Goal: Communication & Community: Share content

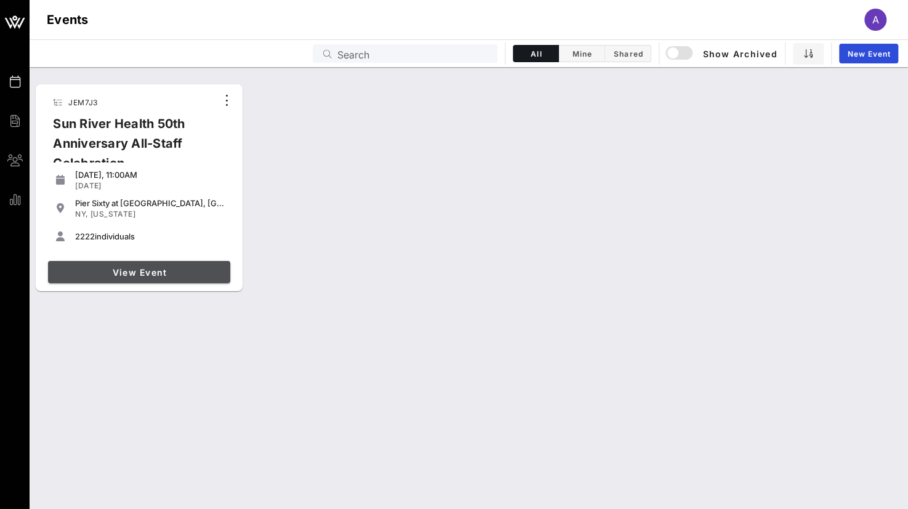
click at [177, 273] on span "View Event" at bounding box center [139, 272] width 172 height 10
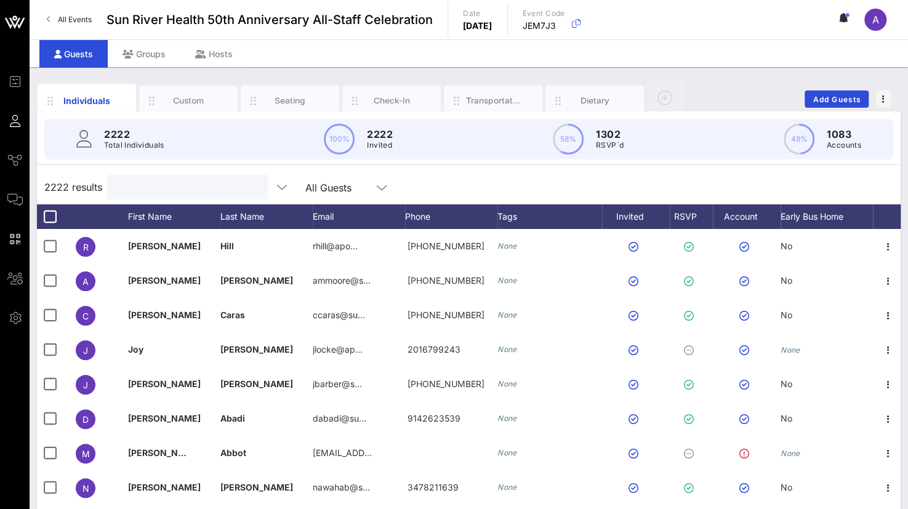
click at [137, 185] on input "text" at bounding box center [187, 187] width 144 height 16
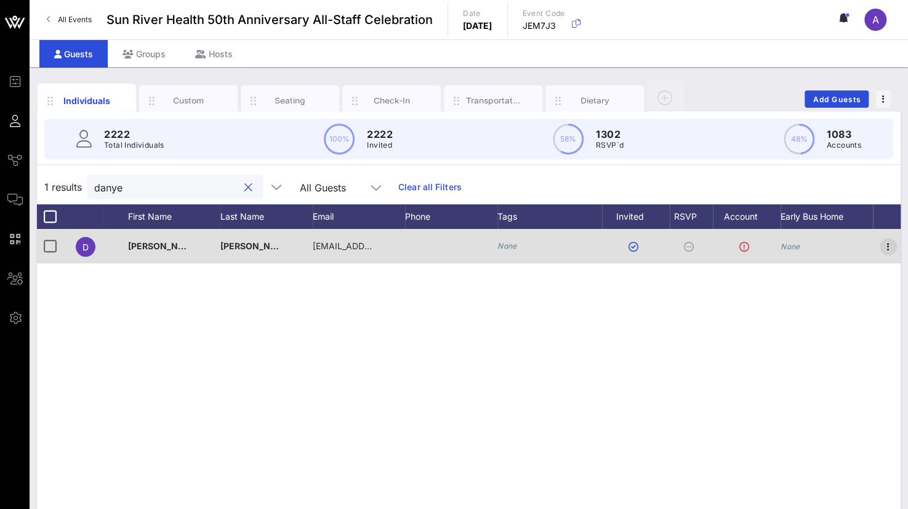
type input "danye"
click at [886, 245] on icon "button" at bounding box center [888, 247] width 15 height 15
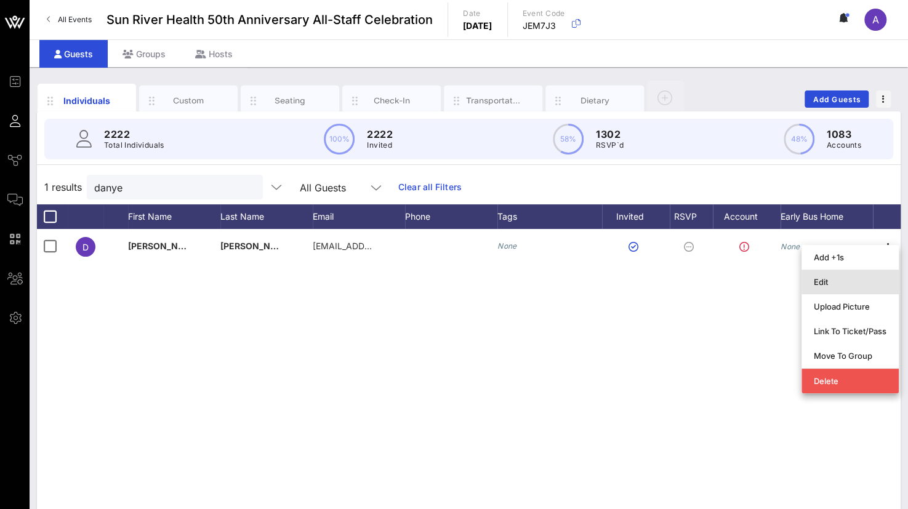
click at [855, 278] on div "Edit" at bounding box center [850, 282] width 73 height 10
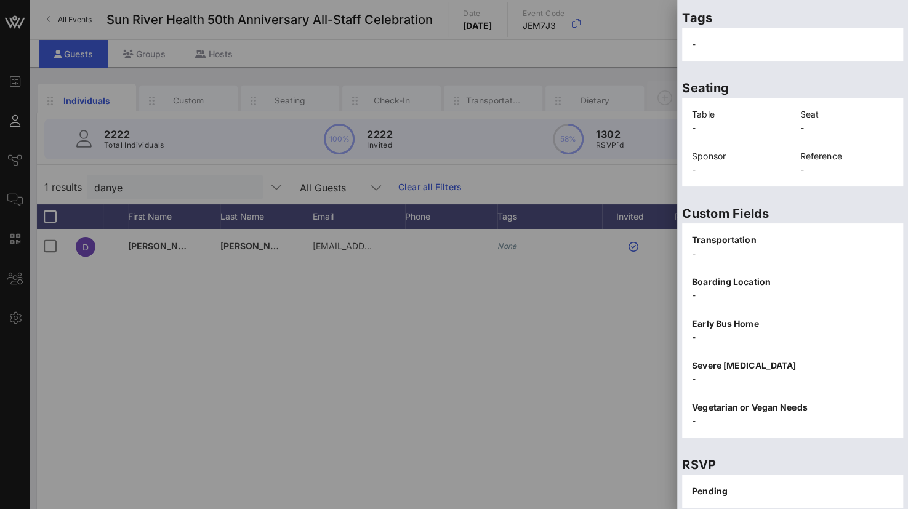
scroll to position [253, 0]
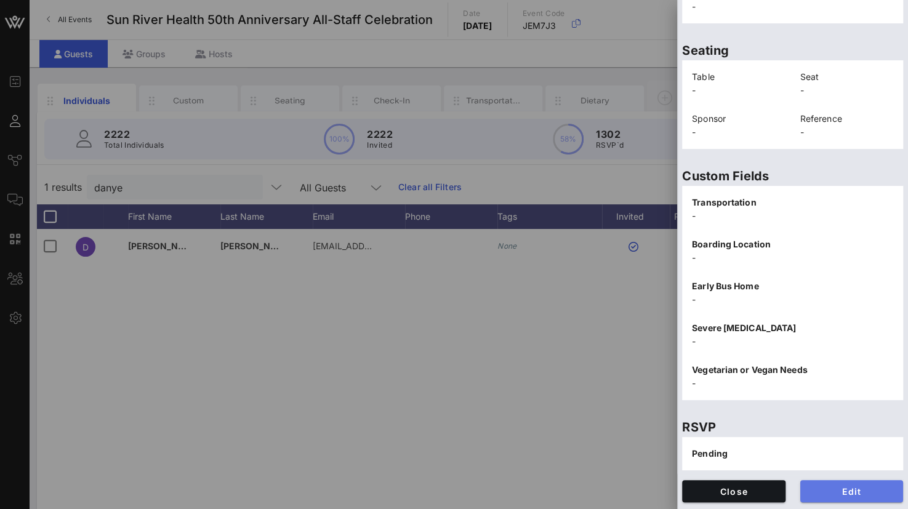
click at [825, 488] on span "Edit" at bounding box center [852, 492] width 84 height 10
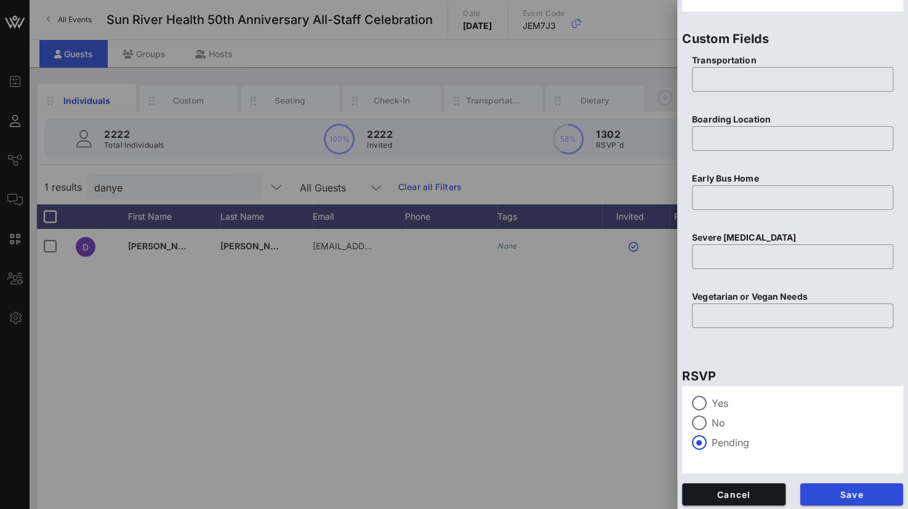
scroll to position [485, 0]
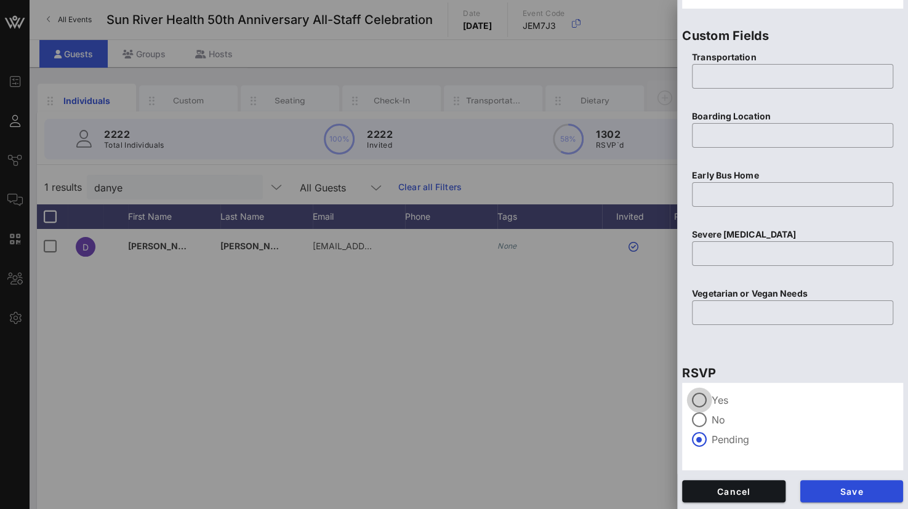
click at [700, 398] on div at bounding box center [699, 400] width 21 height 21
click at [834, 488] on span "Save" at bounding box center [852, 492] width 84 height 10
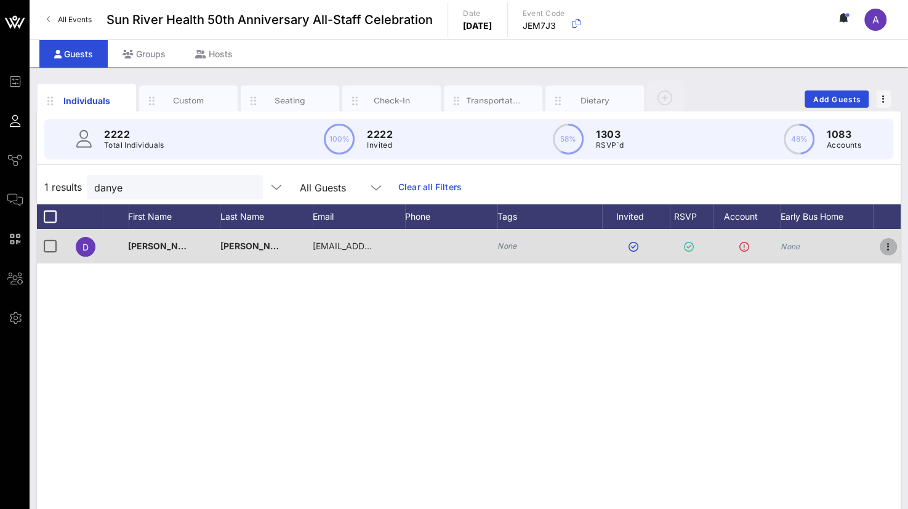
click at [892, 243] on icon "button" at bounding box center [888, 247] width 15 height 15
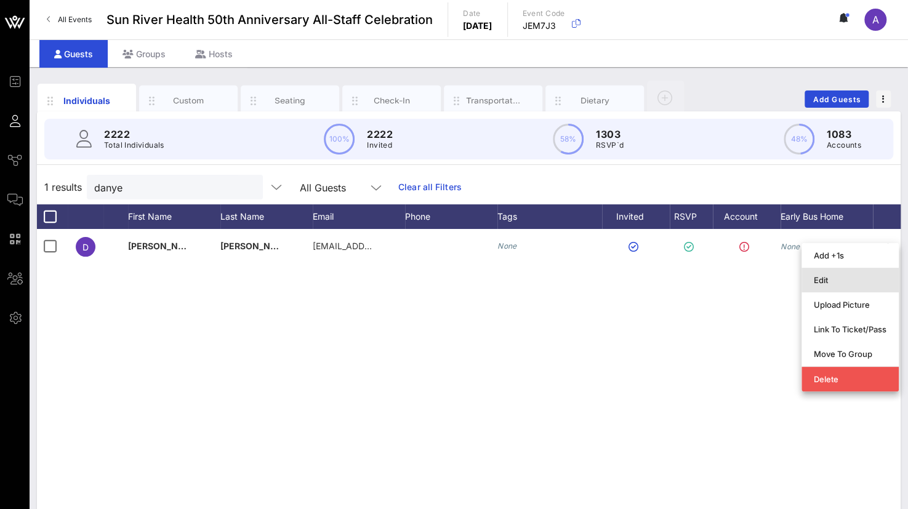
click at [818, 280] on div "Edit" at bounding box center [850, 280] width 73 height 10
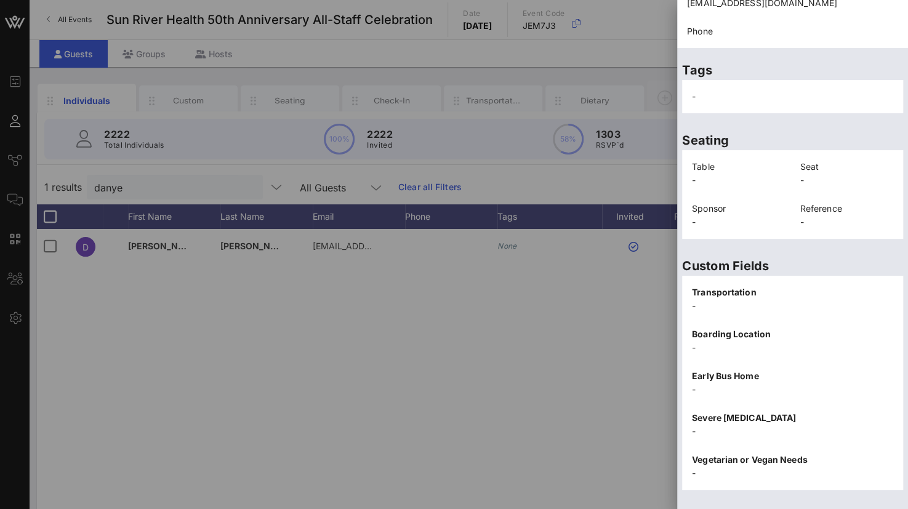
scroll to position [253, 0]
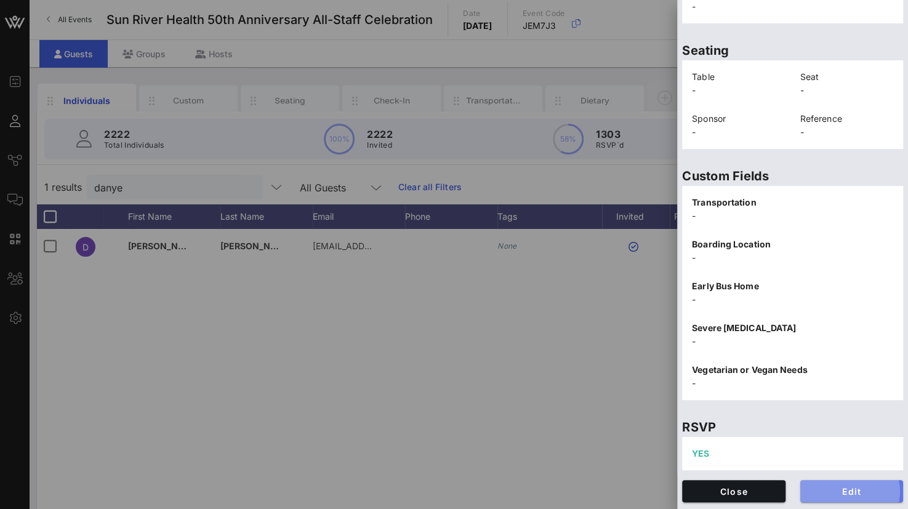
click at [855, 490] on span "Edit" at bounding box center [852, 492] width 84 height 10
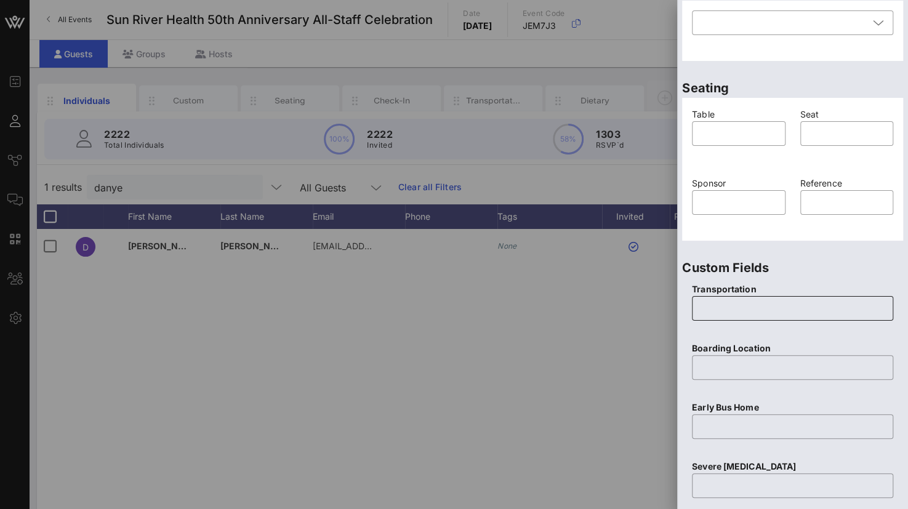
click at [744, 301] on input "text" at bounding box center [793, 309] width 187 height 20
type input "None"
click at [746, 370] on input "text" at bounding box center [793, 368] width 187 height 20
type input "N/A"
click at [738, 426] on input "text" at bounding box center [793, 427] width 187 height 20
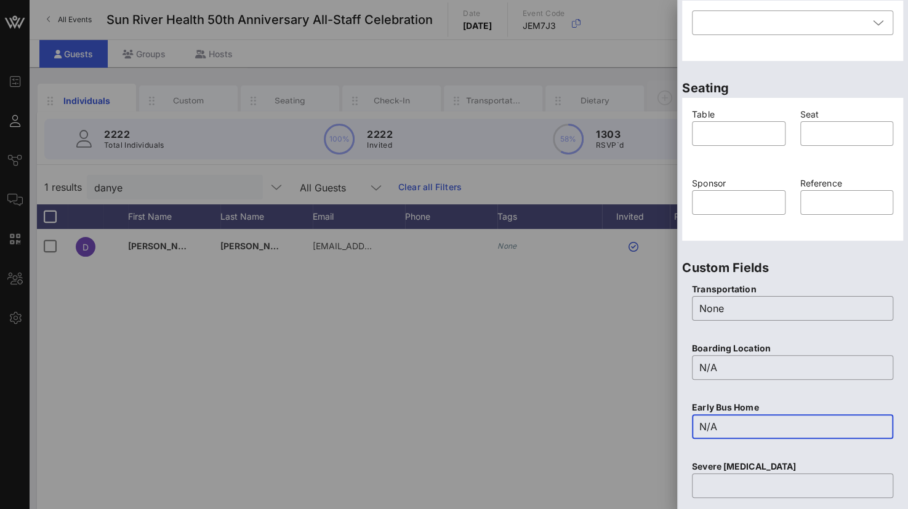
scroll to position [376, 0]
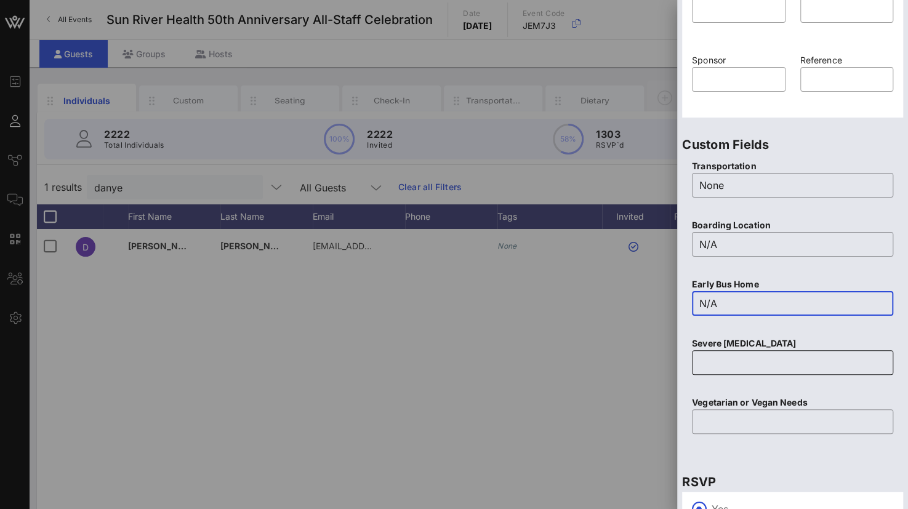
type input "N/A"
click at [735, 353] on input "text" at bounding box center [793, 363] width 187 height 20
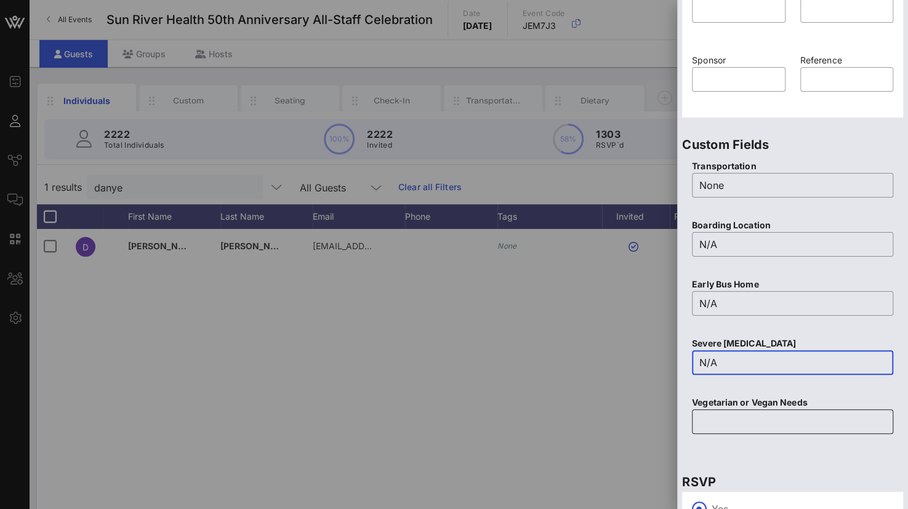
type input "N/A"
click at [717, 424] on input "text" at bounding box center [793, 422] width 187 height 20
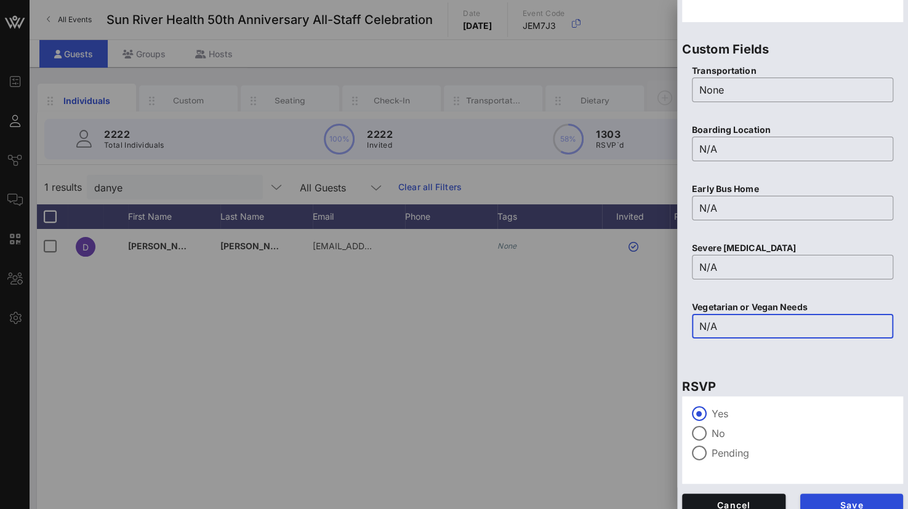
scroll to position [485, 0]
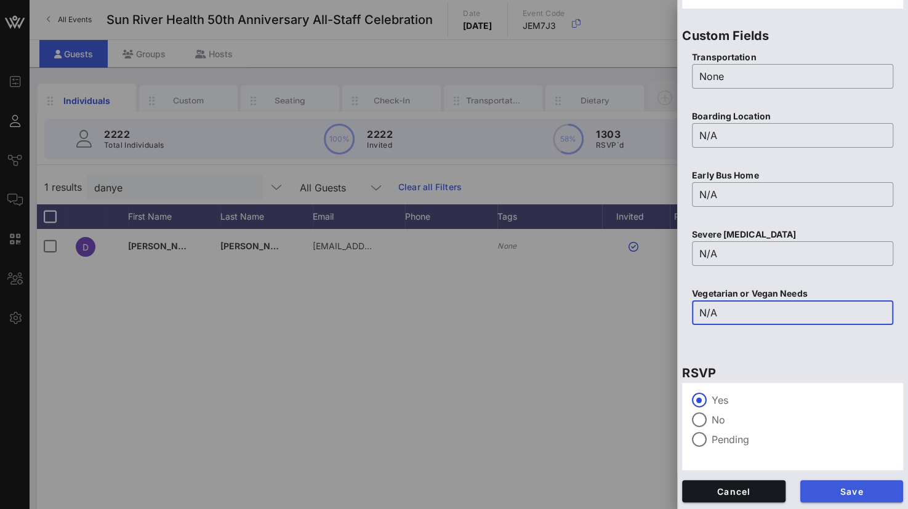
type input "N/A"
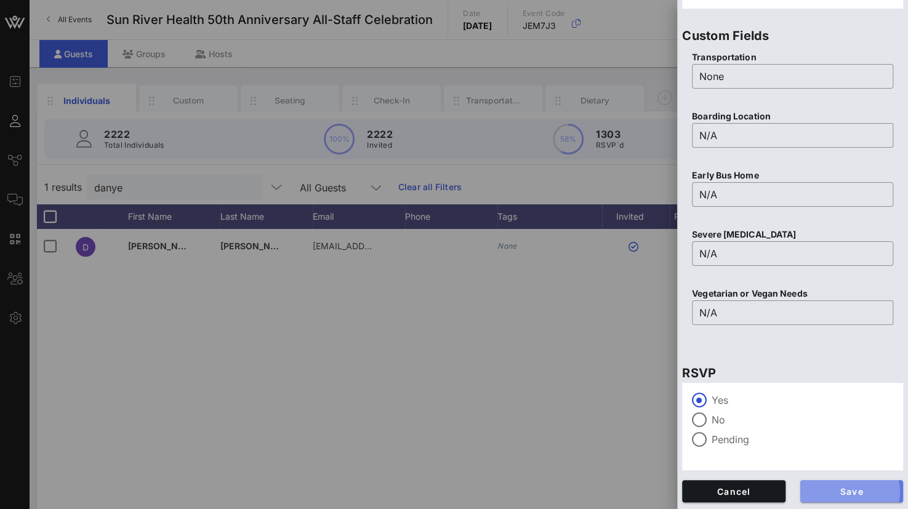
click at [858, 481] on button "Save" at bounding box center [852, 491] width 103 height 22
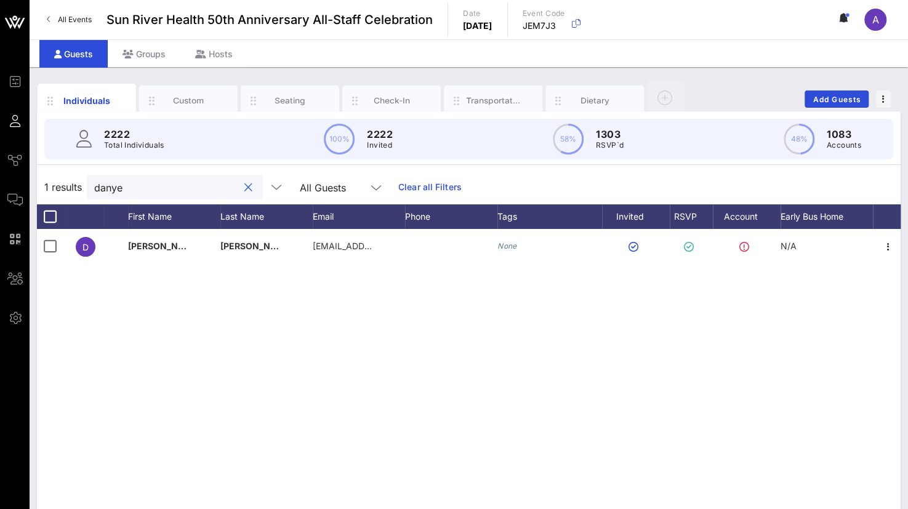
drag, startPoint x: 155, startPoint y: 188, endPoint x: 72, endPoint y: 181, distance: 82.9
click at [72, 181] on div "1 results [PERSON_NAME] All Guests Clear all Filters" at bounding box center [469, 187] width 864 height 34
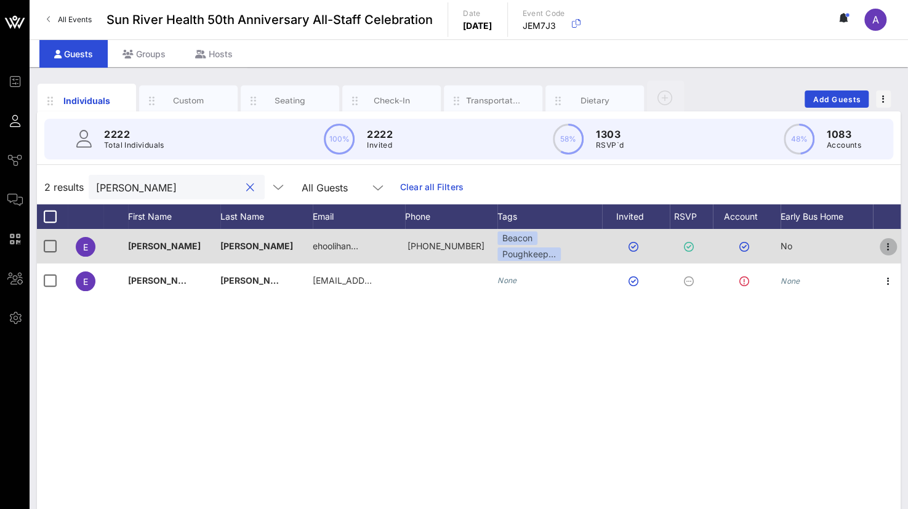
click at [884, 243] on icon "button" at bounding box center [888, 247] width 15 height 15
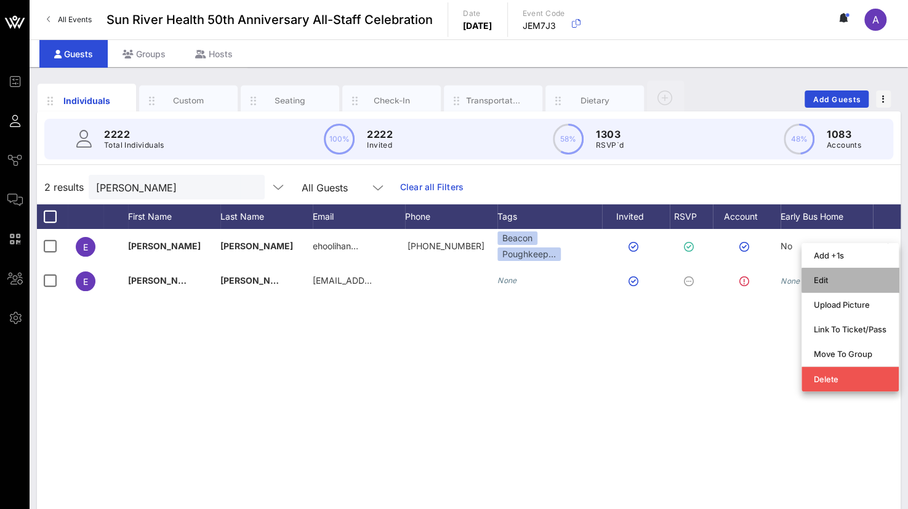
click at [823, 283] on div "Edit" at bounding box center [850, 280] width 73 height 10
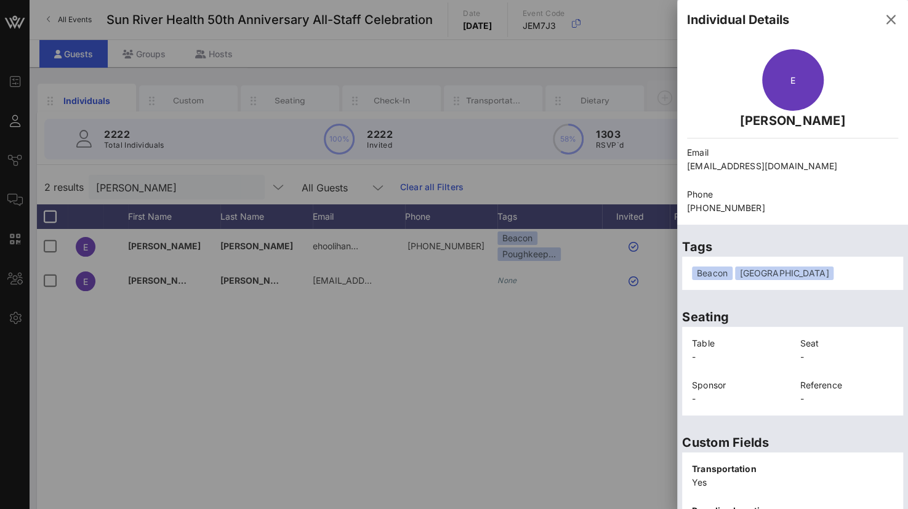
click at [712, 275] on div "Beacon" at bounding box center [712, 274] width 41 height 14
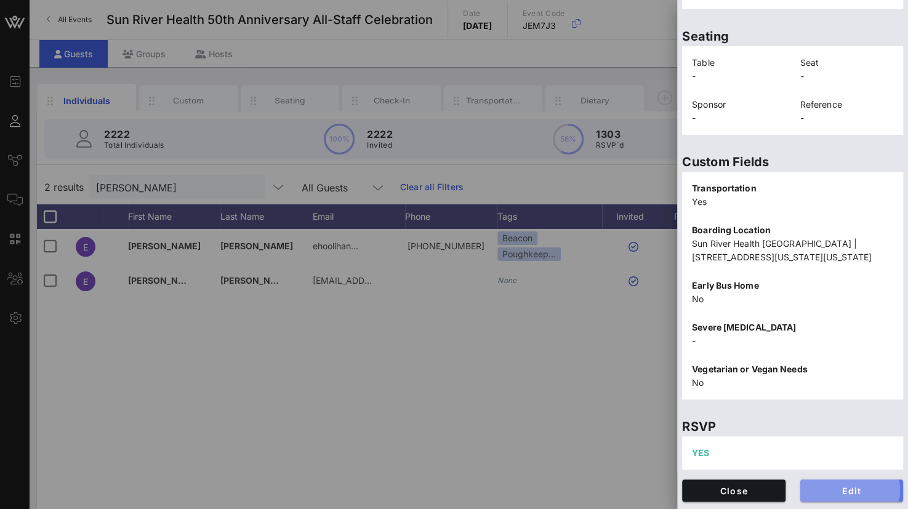
click at [835, 495] on button "Edit" at bounding box center [852, 491] width 103 height 22
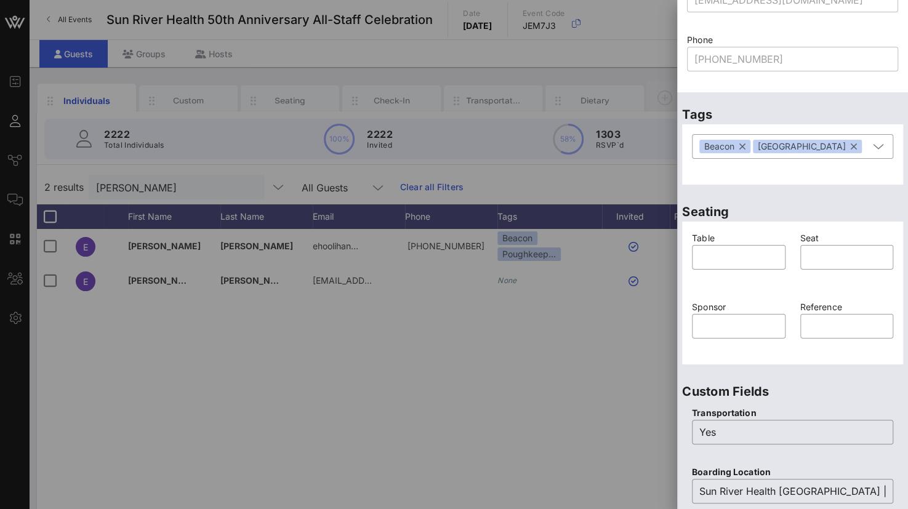
scroll to position [0, 0]
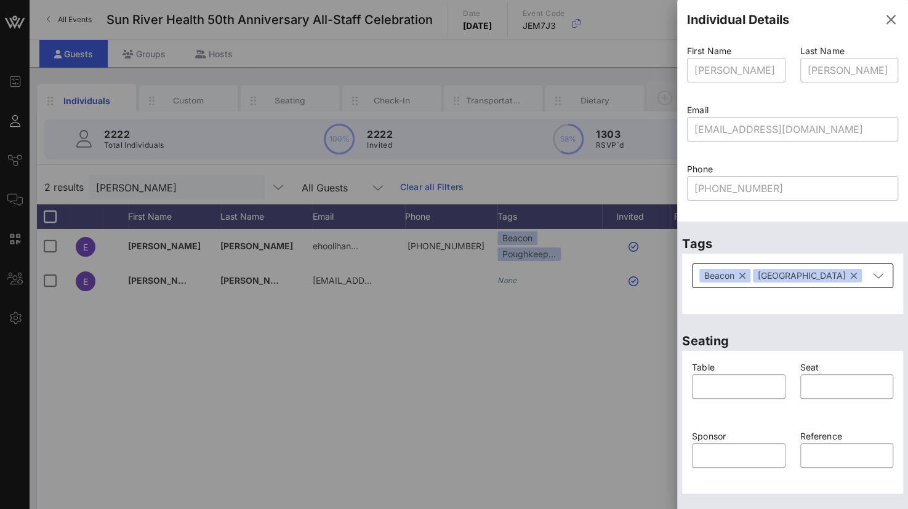
click at [741, 277] on button "button" at bounding box center [743, 276] width 6 height 14
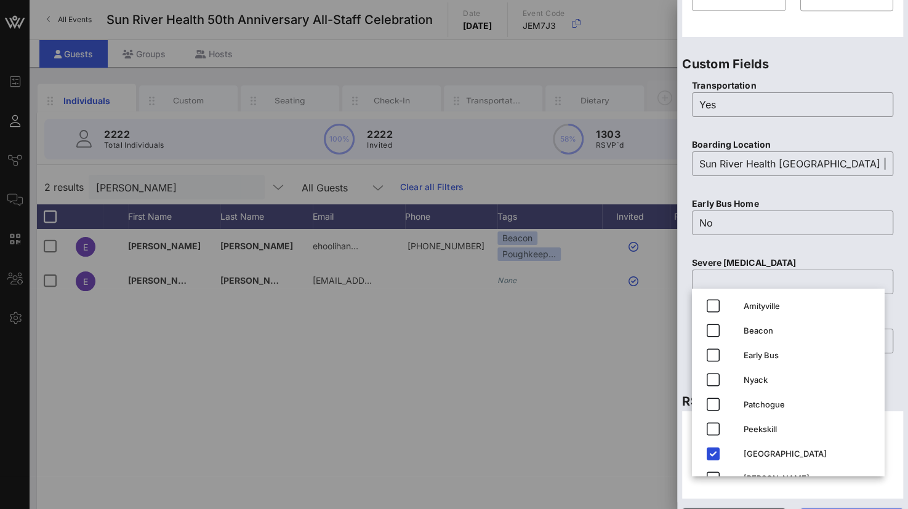
scroll to position [485, 0]
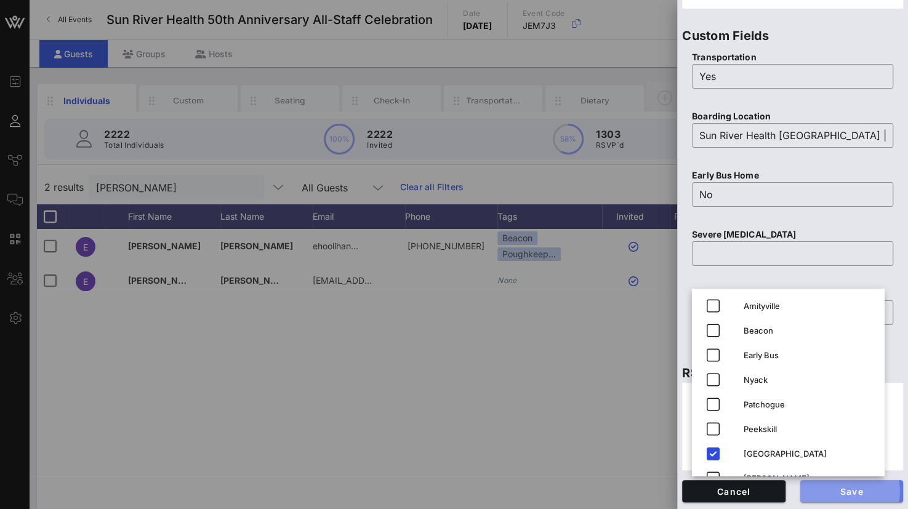
click at [837, 489] on span "Save" at bounding box center [852, 492] width 84 height 10
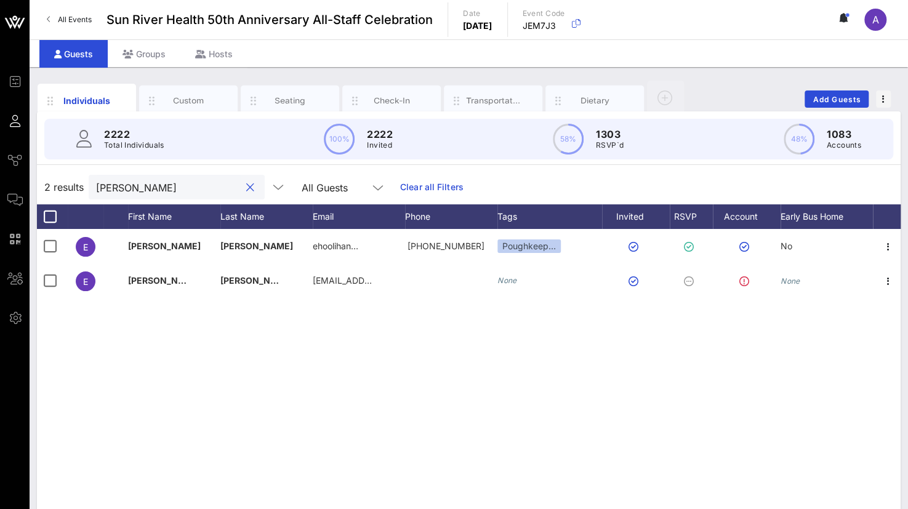
drag, startPoint x: 143, startPoint y: 190, endPoint x: 42, endPoint y: 182, distance: 101.9
click at [42, 182] on div "2 results [PERSON_NAME] All Guests Clear all Filters" at bounding box center [469, 187] width 864 height 34
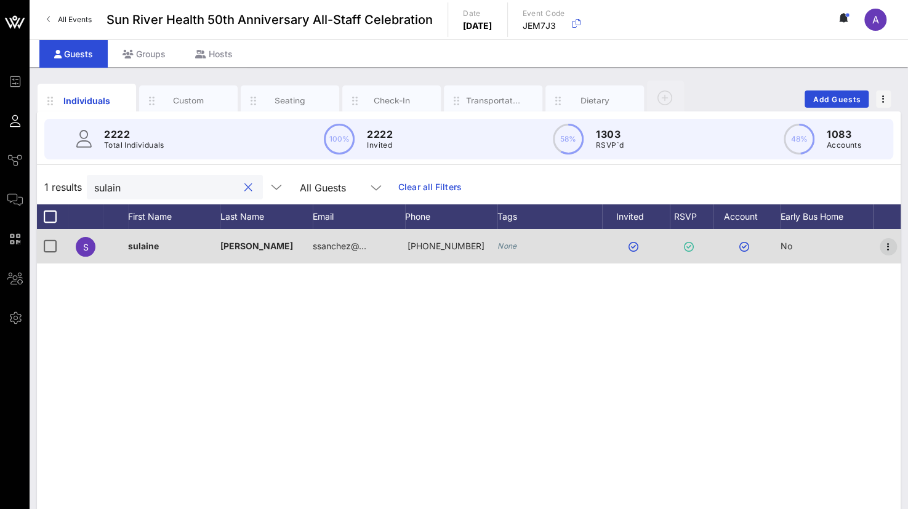
type input "sulain"
click at [887, 244] on icon "button" at bounding box center [888, 247] width 15 height 15
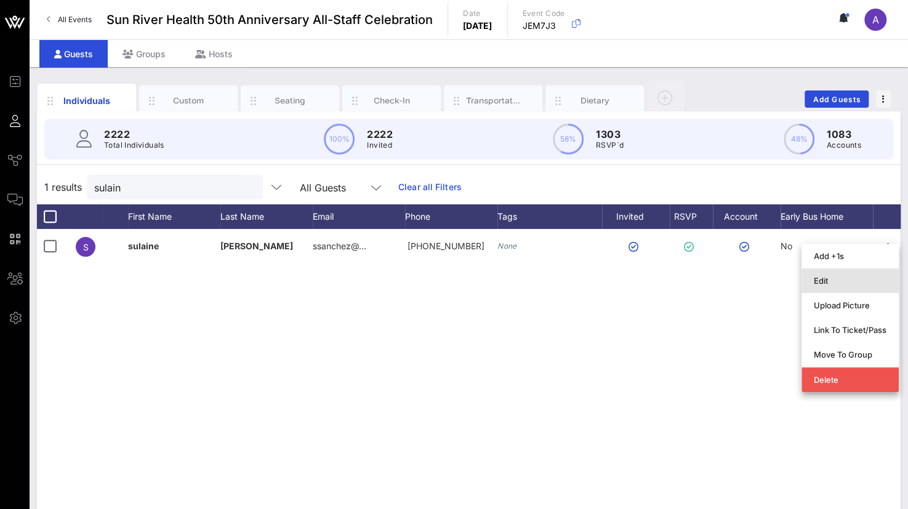
click at [831, 280] on div "Edit" at bounding box center [850, 281] width 73 height 10
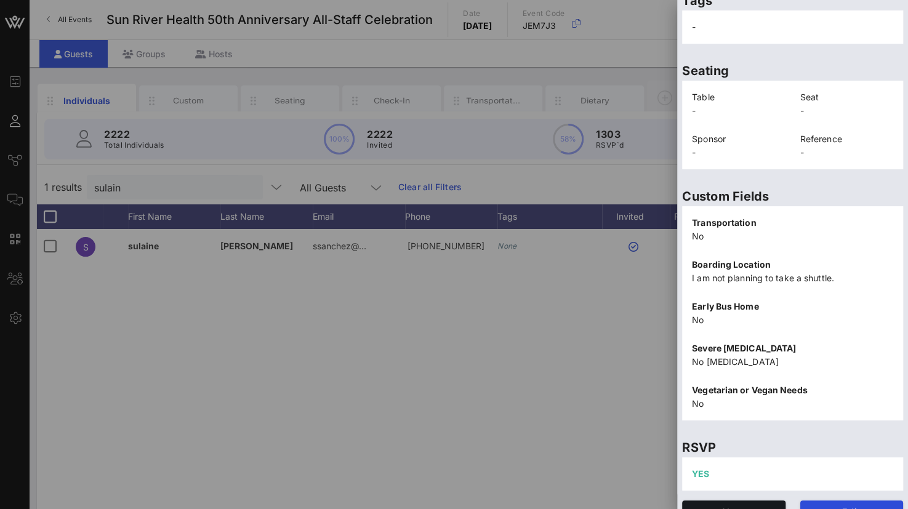
scroll to position [267, 0]
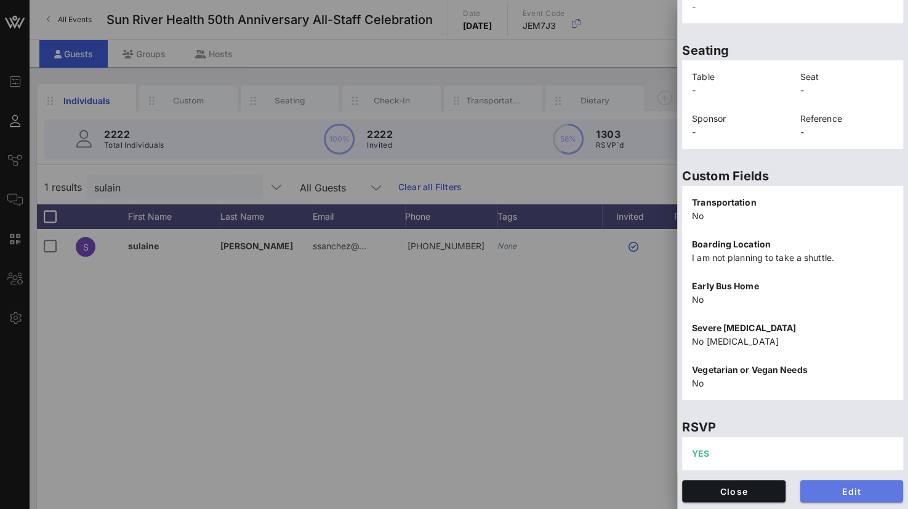
click at [836, 487] on span "Edit" at bounding box center [852, 492] width 84 height 10
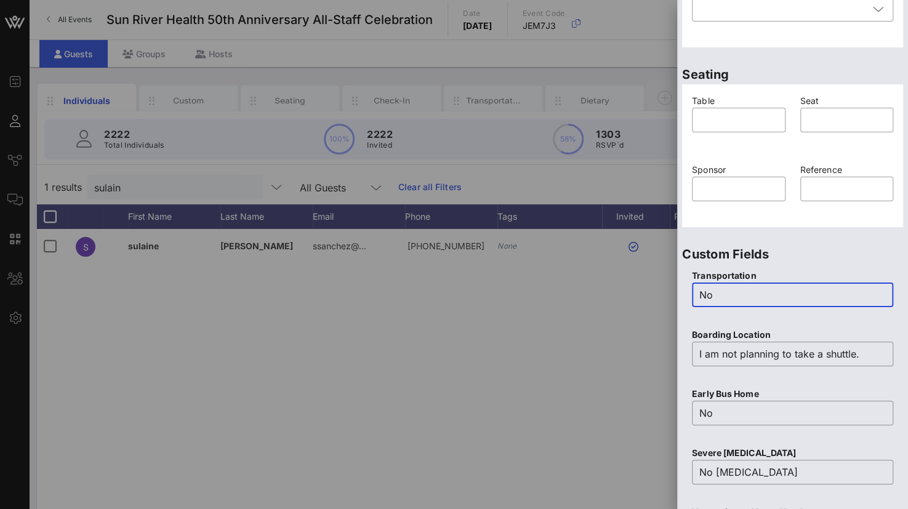
drag, startPoint x: 719, startPoint y: 292, endPoint x: 671, endPoint y: 296, distance: 48.2
click at [671, 296] on div "Event Builder Guests Journeys Comms QR Scanner Team Settings Sun River Health 5…" at bounding box center [454, 305] width 908 height 611
type input "yes"
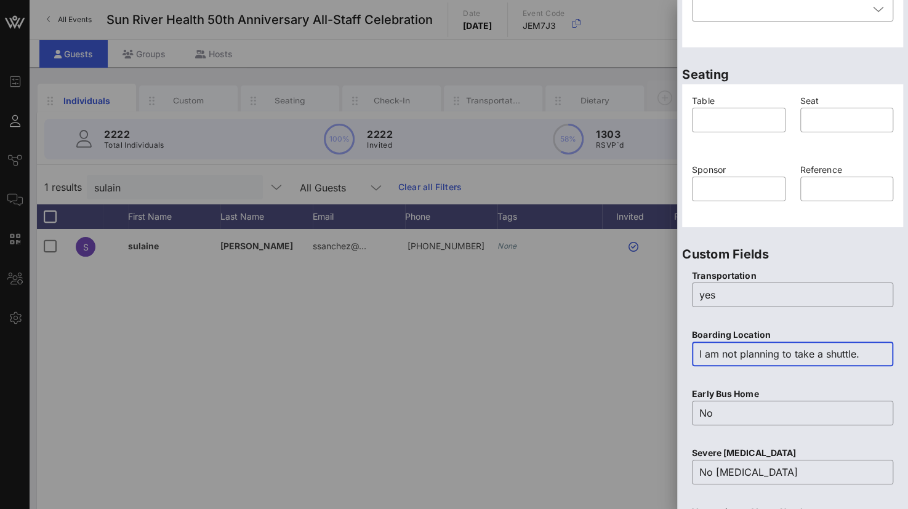
drag, startPoint x: 867, startPoint y: 357, endPoint x: 608, endPoint y: 361, distance: 259.3
click at [608, 361] on div "Event Builder Guests Journeys Comms QR Scanner Team Settings Sun River Health 5…" at bounding box center [454, 305] width 908 height 611
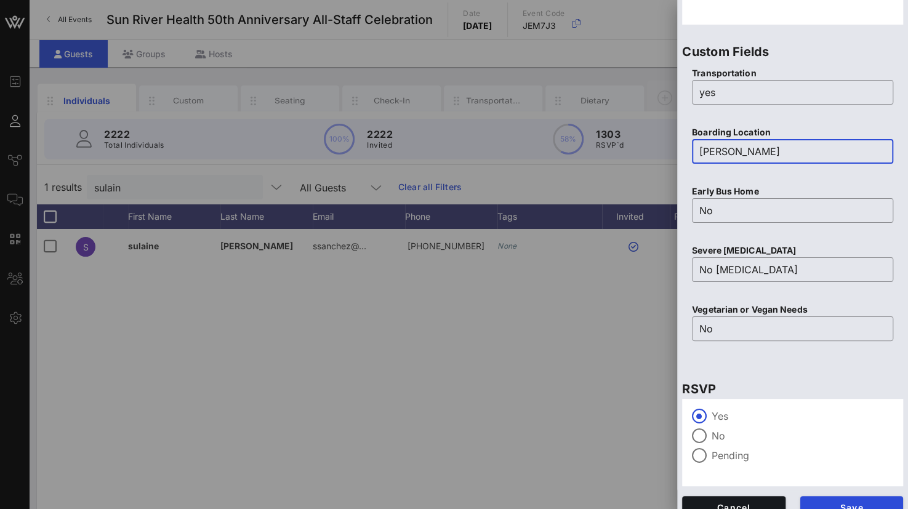
scroll to position [485, 0]
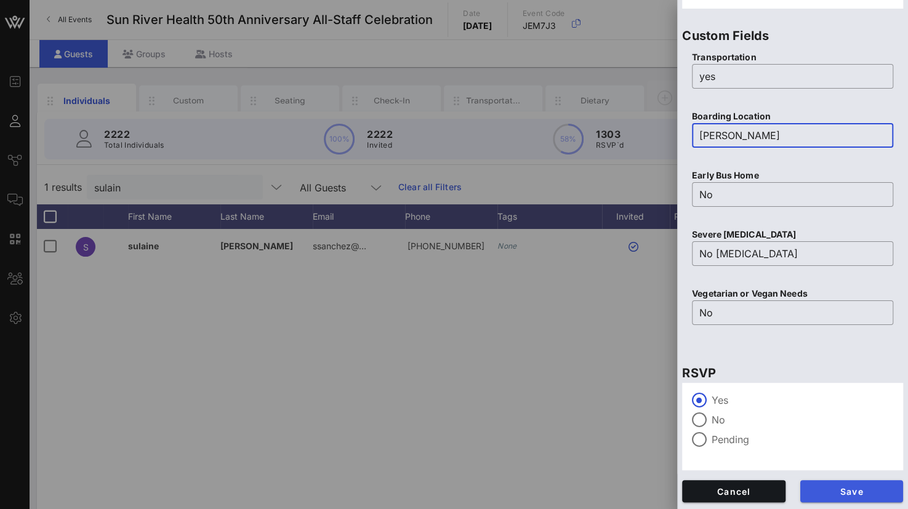
type input "[PERSON_NAME]"
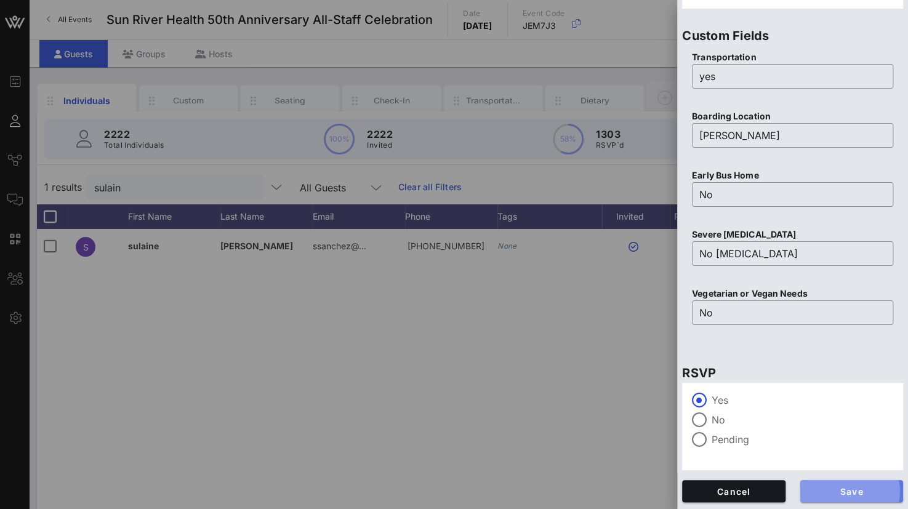
click at [828, 495] on span "Save" at bounding box center [852, 492] width 84 height 10
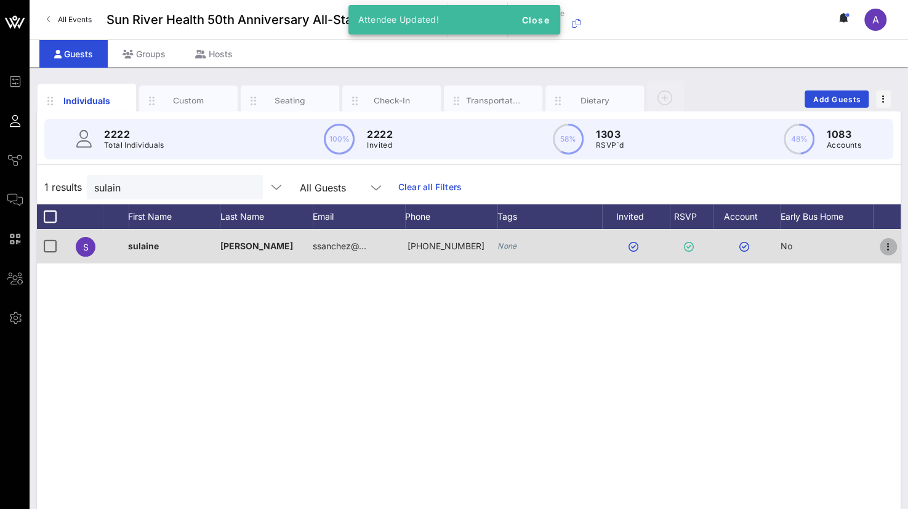
click at [884, 242] on icon "button" at bounding box center [888, 247] width 15 height 15
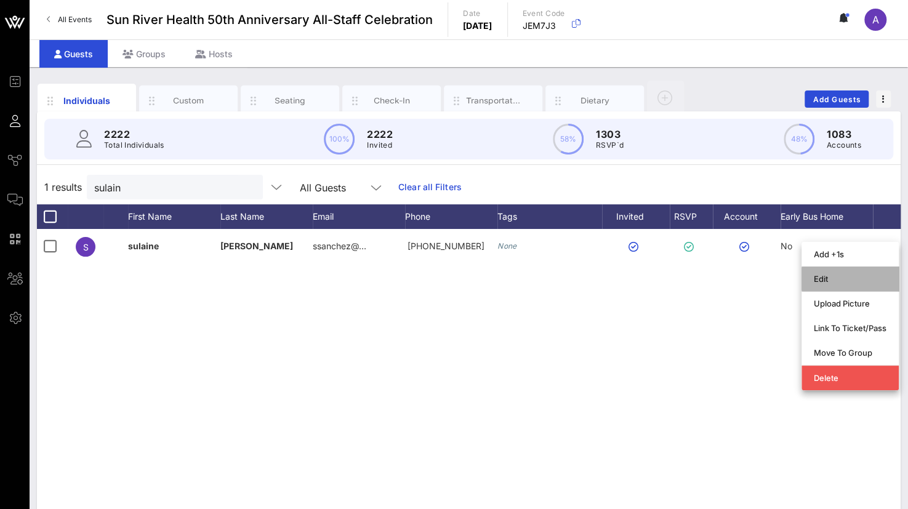
click at [825, 283] on div "Edit" at bounding box center [850, 279] width 73 height 10
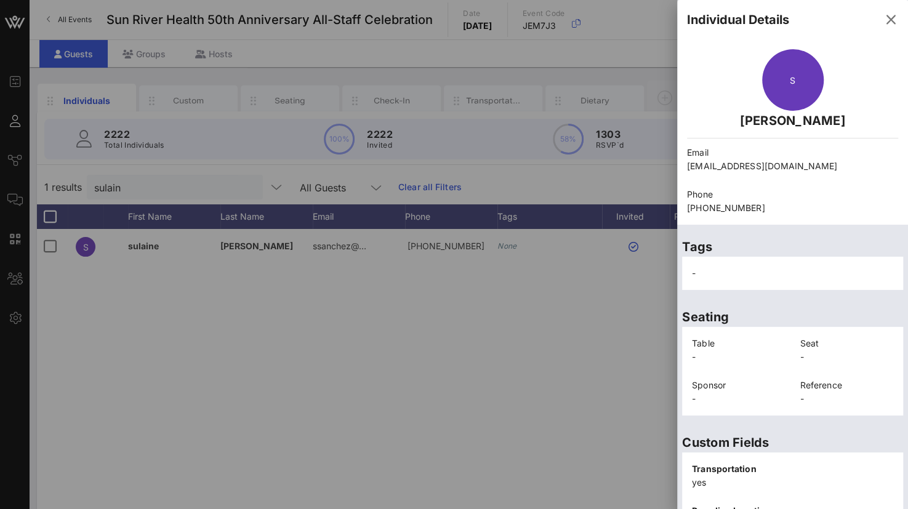
click at [775, 279] on div "-" at bounding box center [793, 273] width 216 height 28
click at [692, 275] on span "-" at bounding box center [694, 273] width 4 height 10
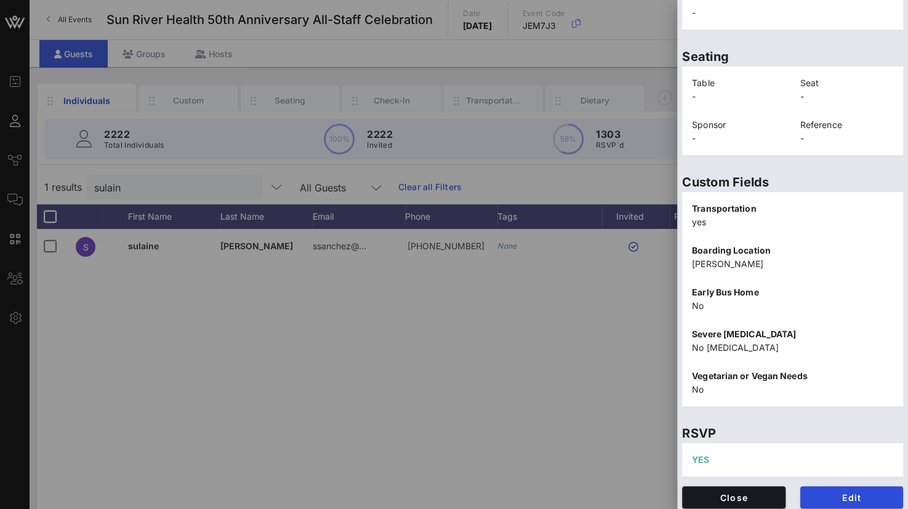
scroll to position [267, 0]
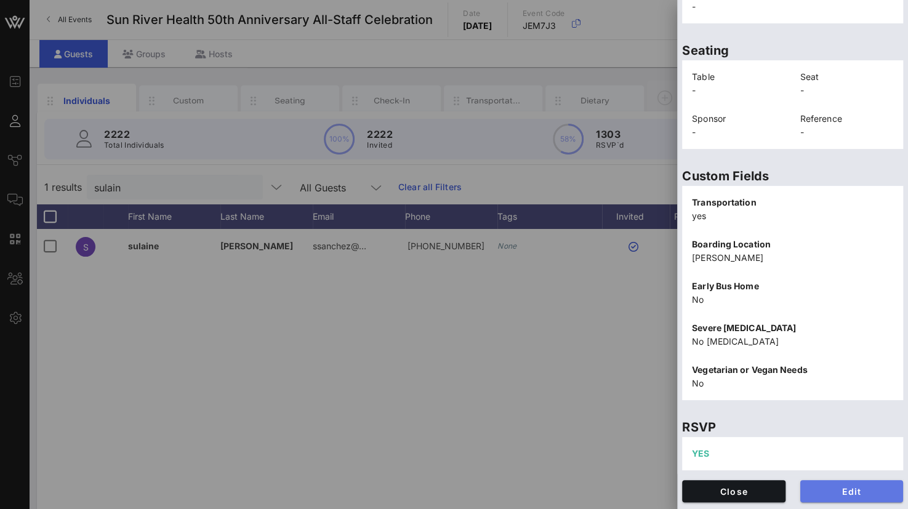
click at [824, 491] on span "Edit" at bounding box center [852, 492] width 84 height 10
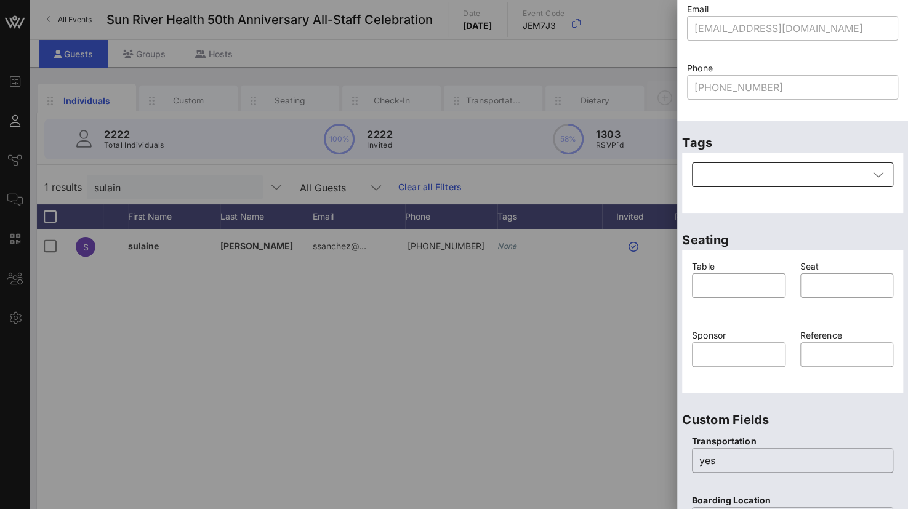
scroll to position [20, 0]
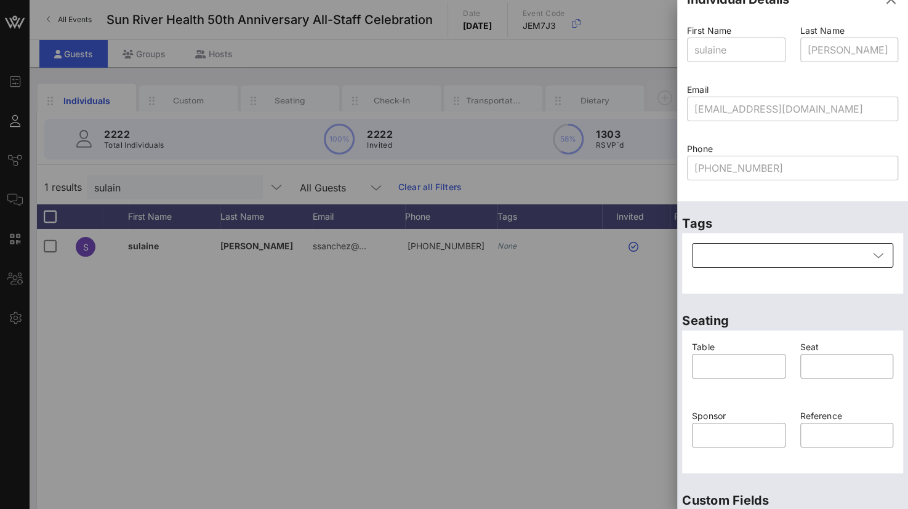
click at [753, 249] on div at bounding box center [784, 255] width 169 height 25
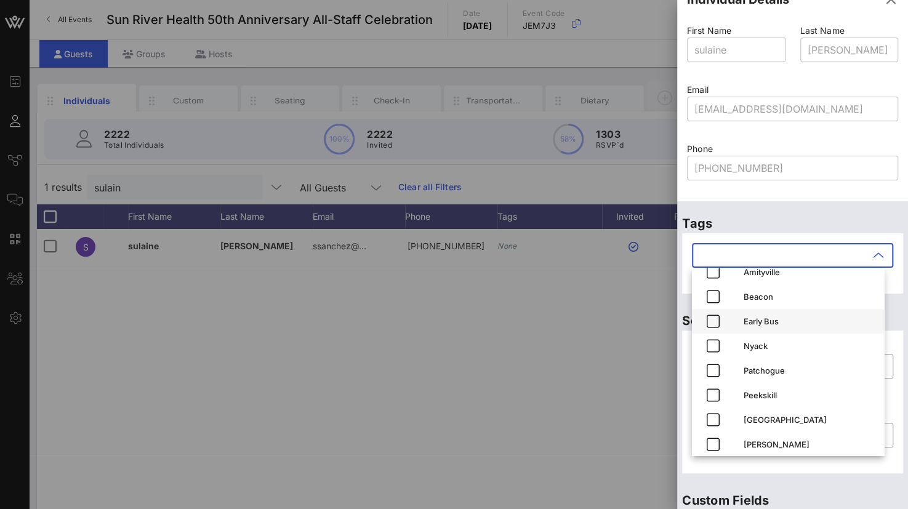
scroll to position [20, 0]
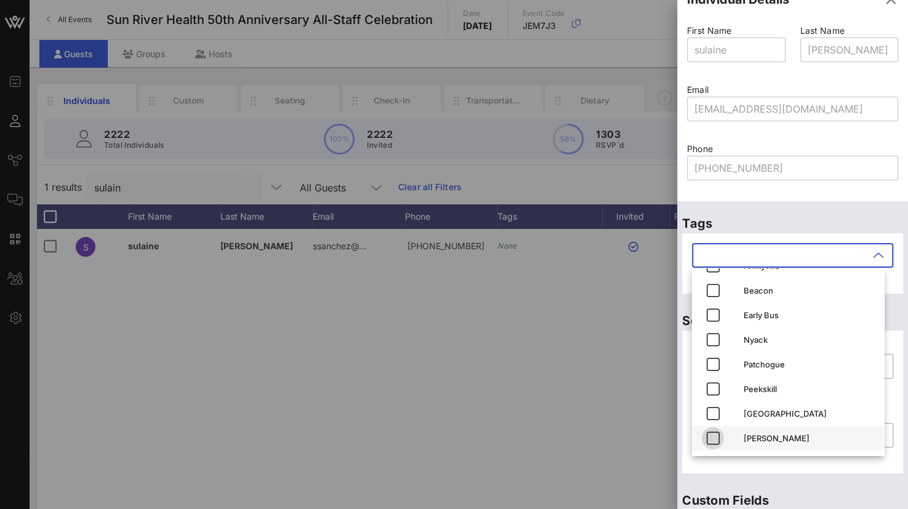
click at [716, 440] on icon "button" at bounding box center [713, 438] width 15 height 15
click at [638, 429] on div at bounding box center [454, 254] width 908 height 509
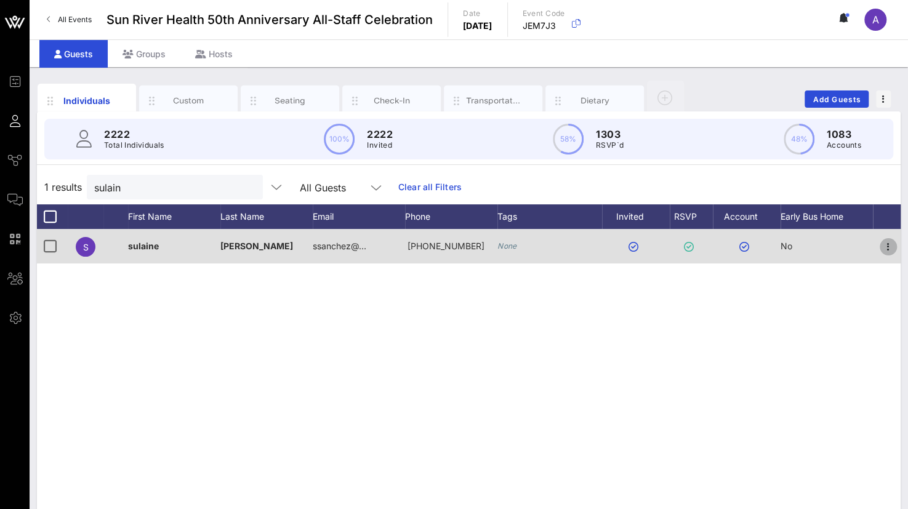
click at [884, 241] on icon "button" at bounding box center [888, 247] width 15 height 15
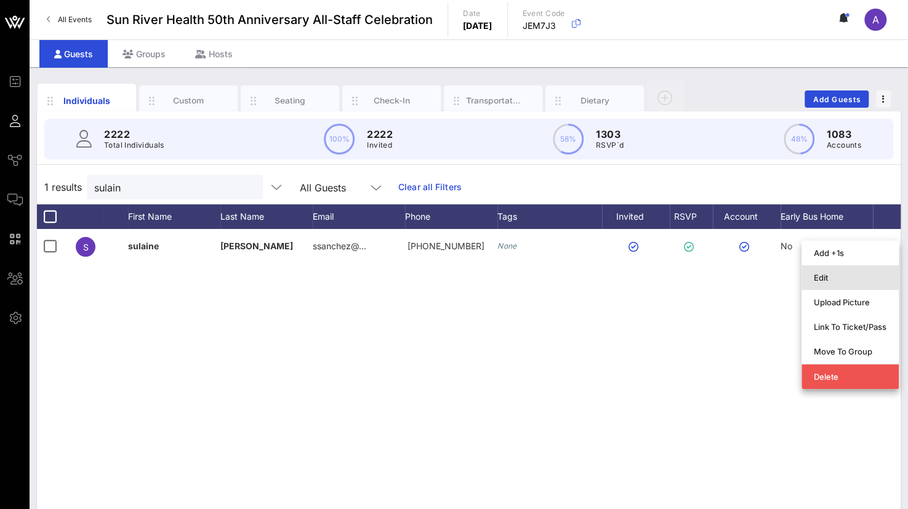
click at [844, 278] on div "Edit" at bounding box center [850, 278] width 73 height 10
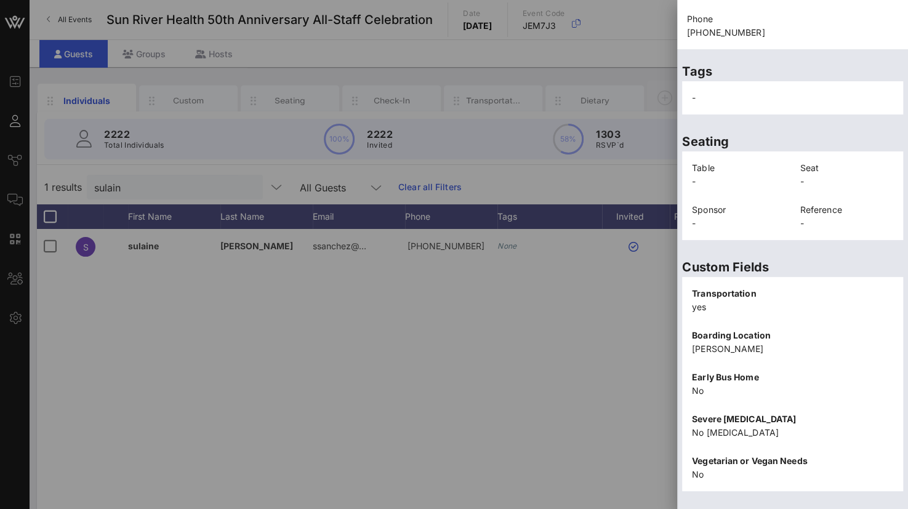
scroll to position [267, 0]
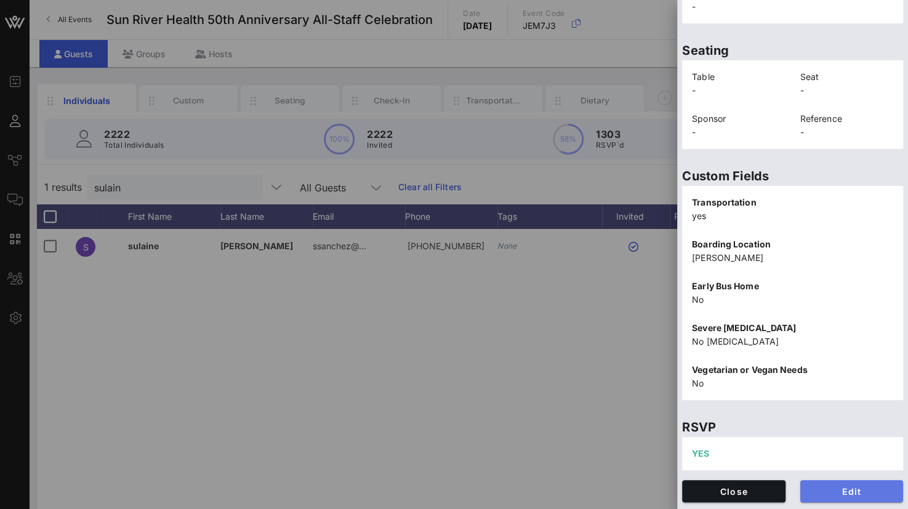
click at [826, 487] on span "Edit" at bounding box center [852, 492] width 84 height 10
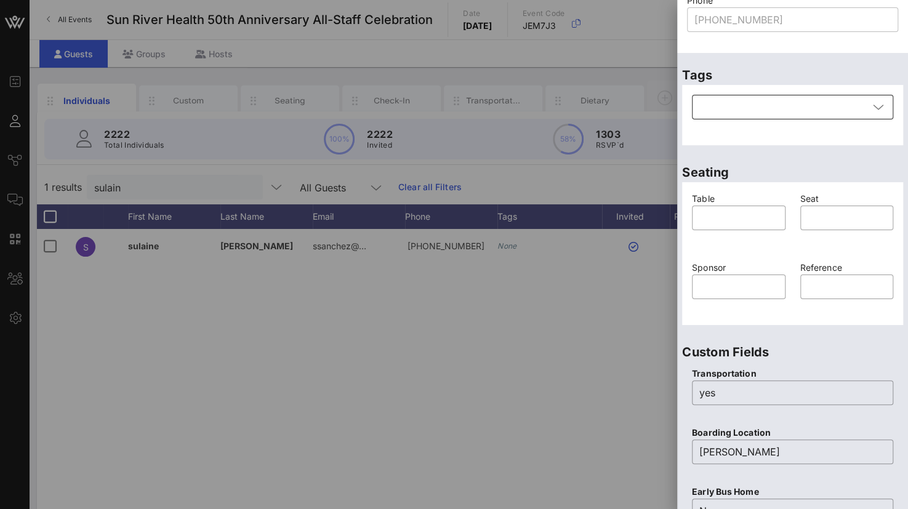
scroll to position [143, 0]
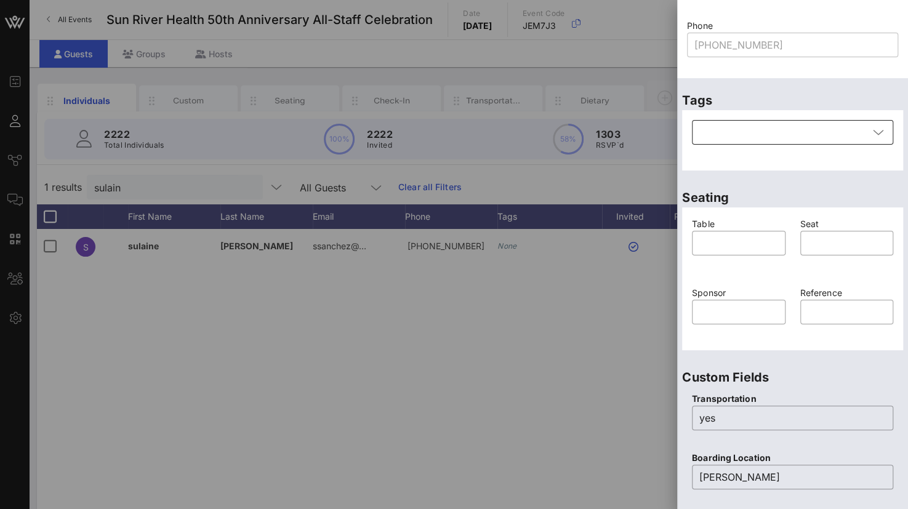
click at [720, 137] on div at bounding box center [784, 132] width 169 height 25
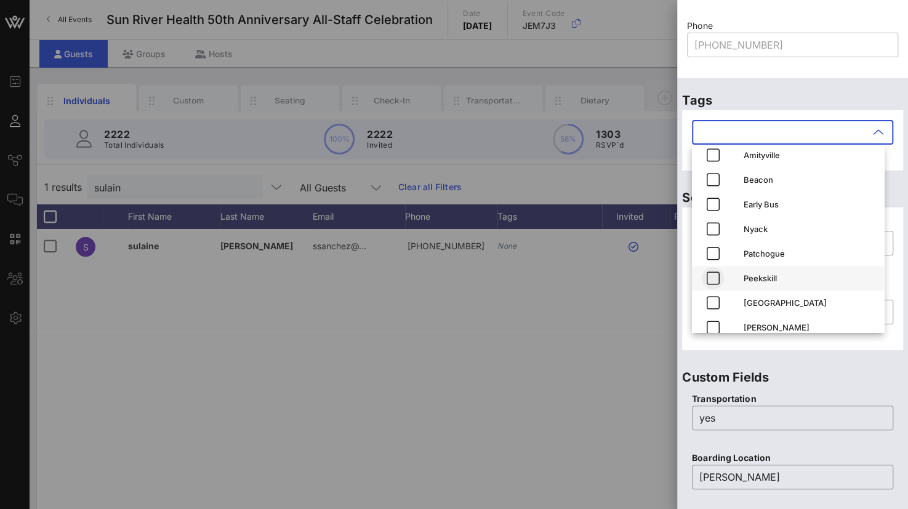
scroll to position [20, 0]
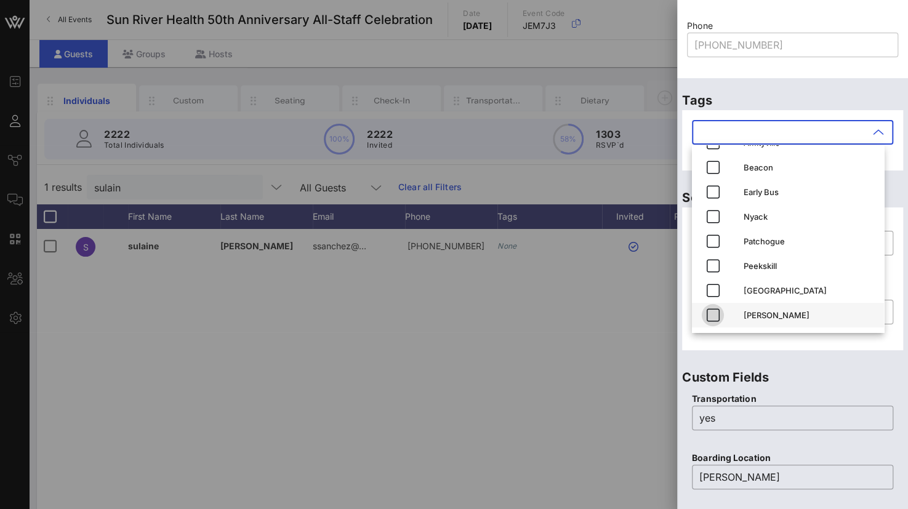
click at [716, 318] on icon "button" at bounding box center [713, 315] width 15 height 15
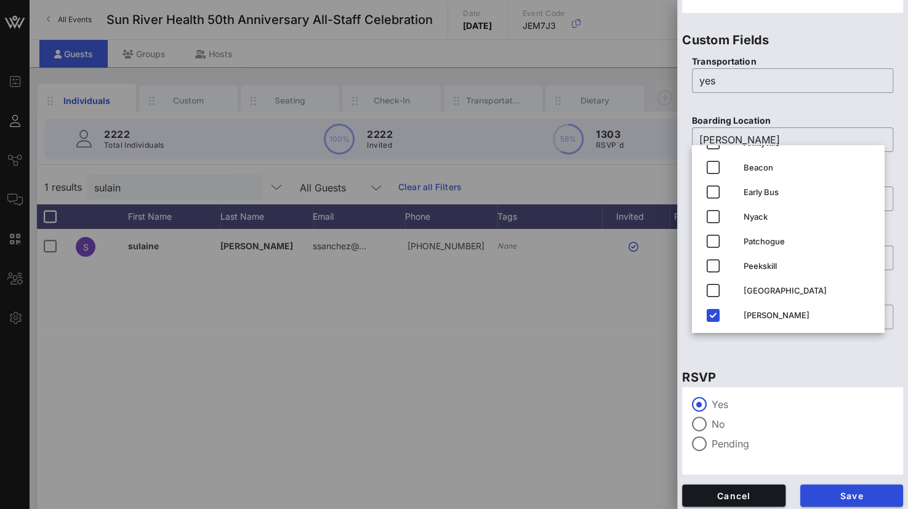
scroll to position [485, 0]
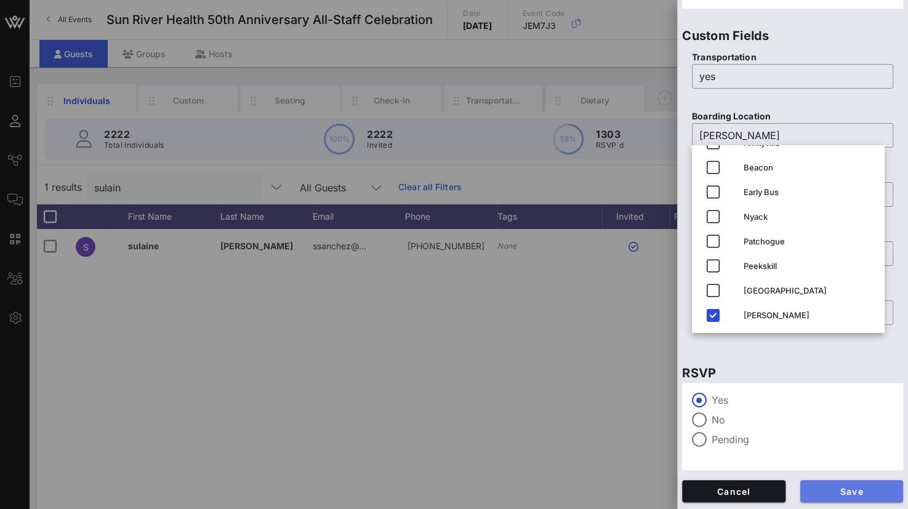
click at [842, 491] on span "Save" at bounding box center [852, 492] width 84 height 10
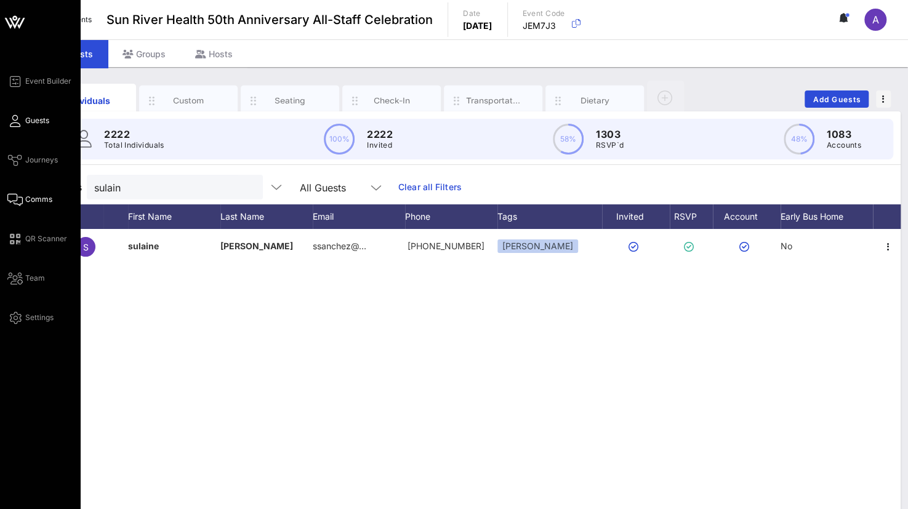
click at [16, 199] on icon at bounding box center [14, 200] width 15 height 2
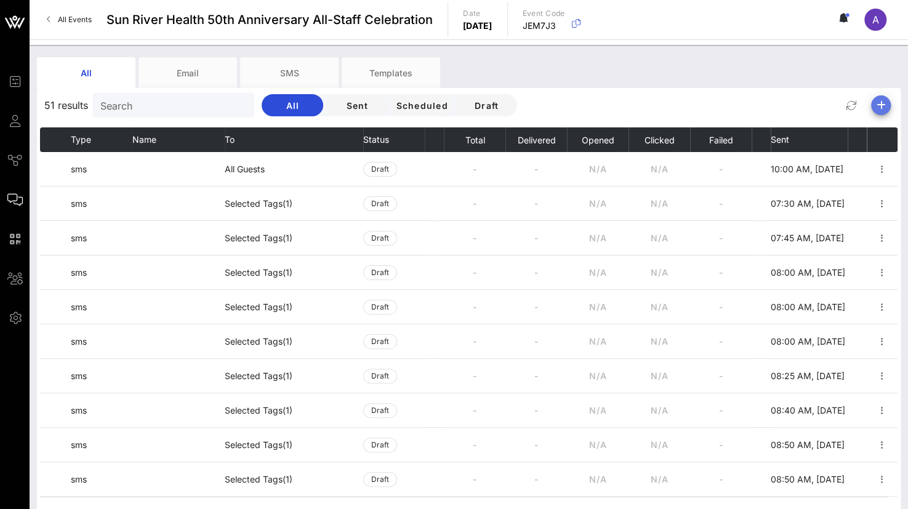
click at [886, 99] on icon "button" at bounding box center [881, 105] width 15 height 15
click at [692, 67] on div "All Email SMS Templates" at bounding box center [460, 72] width 846 height 31
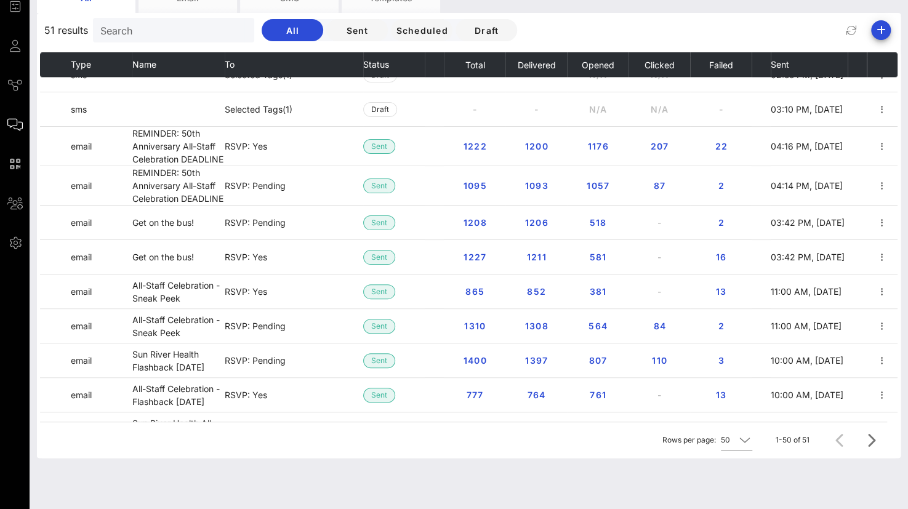
scroll to position [967, 0]
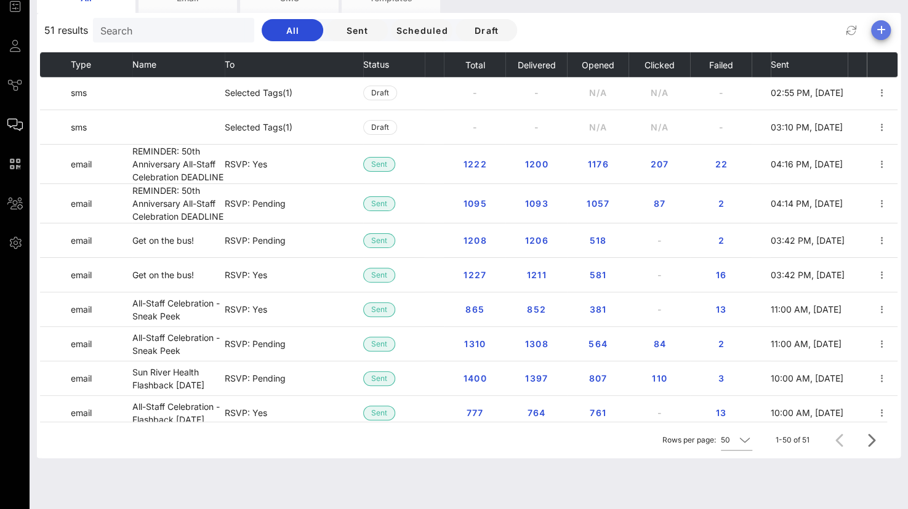
click at [878, 22] on button "button" at bounding box center [881, 30] width 20 height 20
click at [875, 54] on div "Email" at bounding box center [876, 55] width 25 height 12
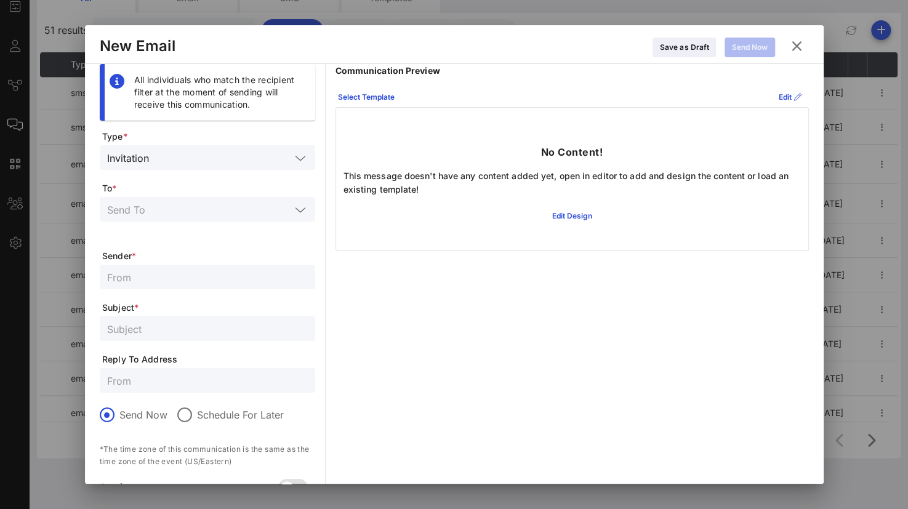
click at [302, 158] on icon at bounding box center [300, 158] width 11 height 15
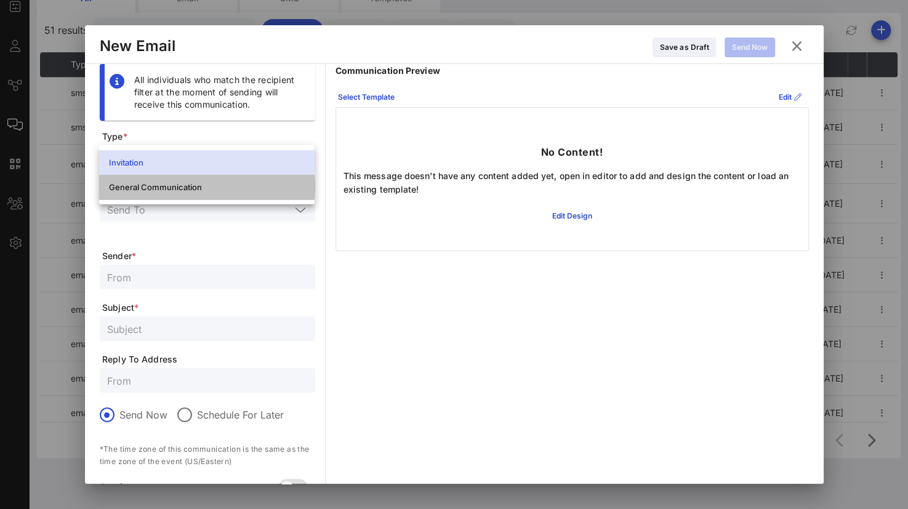
click at [132, 189] on div "General Communication" at bounding box center [207, 187] width 196 height 10
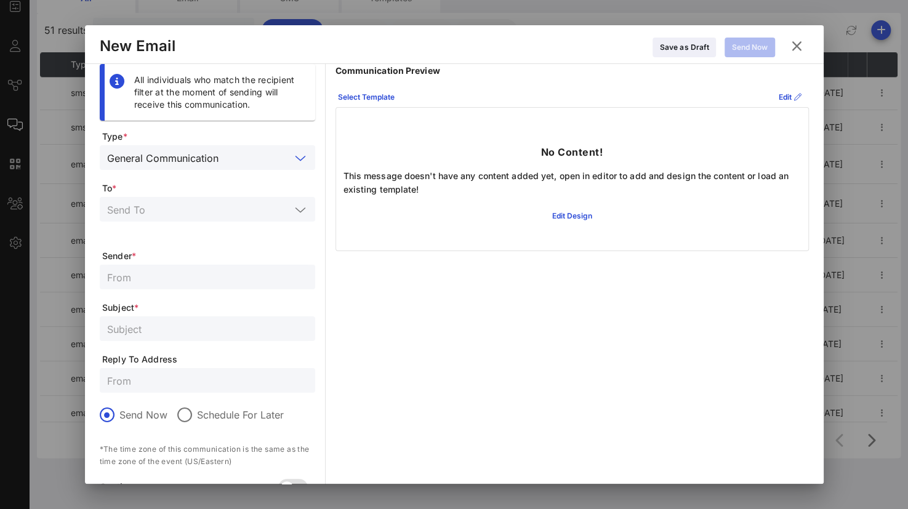
click at [301, 208] on icon at bounding box center [300, 210] width 11 height 15
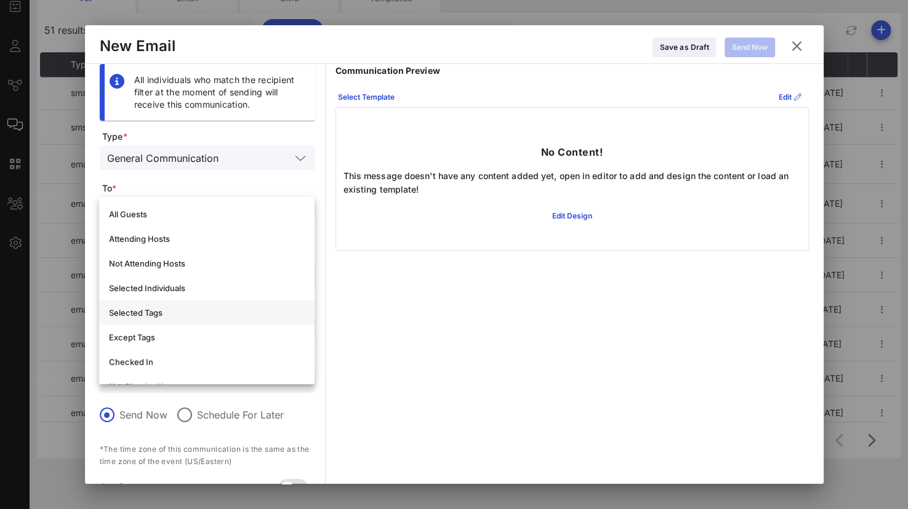
click at [140, 310] on div "Selected Tags" at bounding box center [207, 313] width 196 height 10
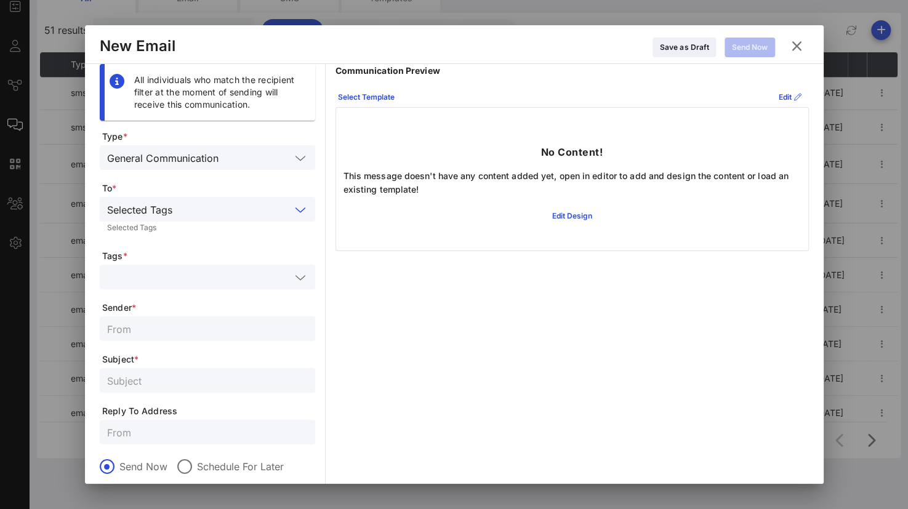
click at [297, 279] on icon at bounding box center [300, 277] width 11 height 15
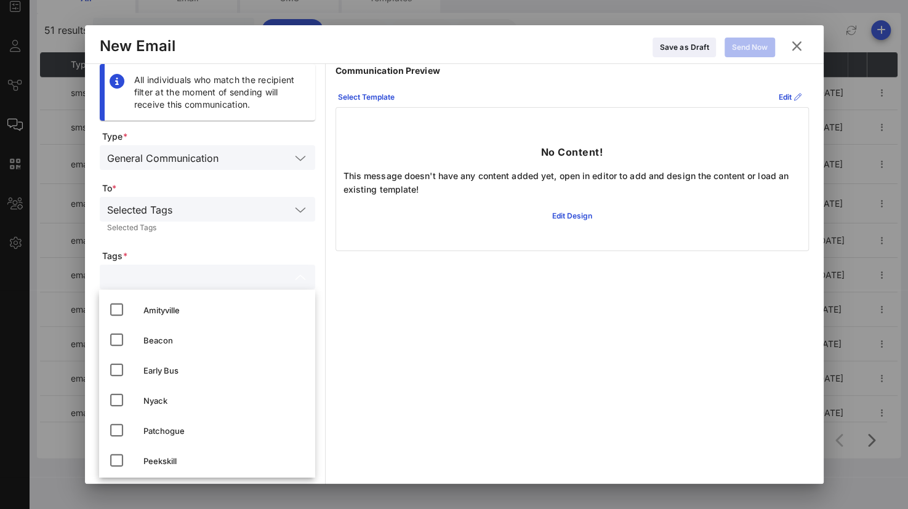
click at [296, 203] on icon at bounding box center [300, 210] width 11 height 15
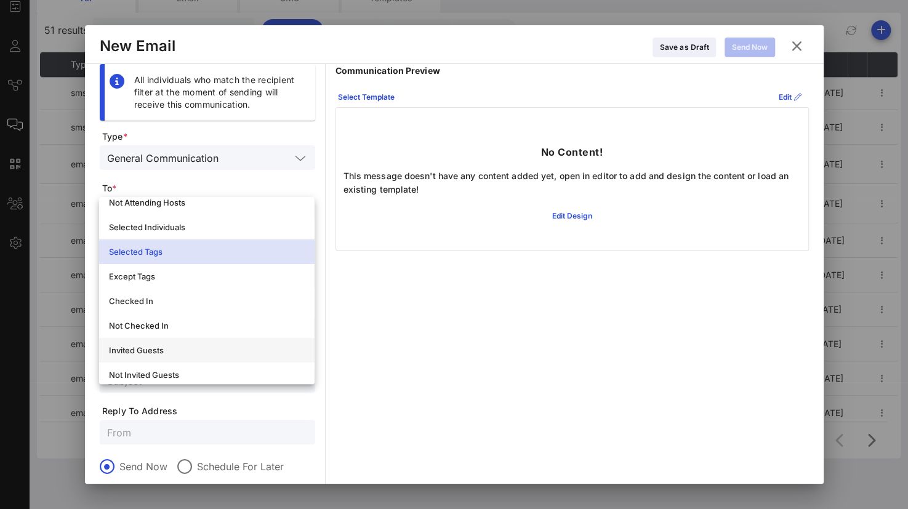
scroll to position [123, 0]
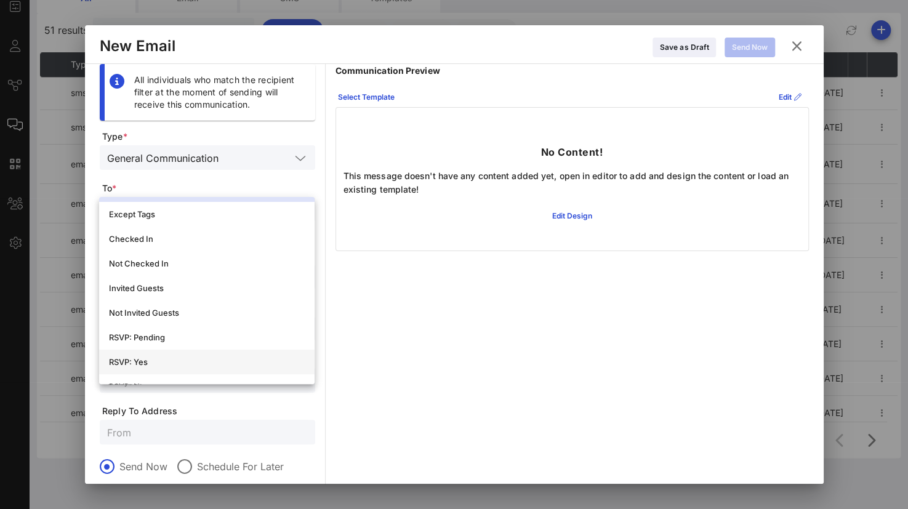
click at [137, 358] on div "RSVP: Yes" at bounding box center [207, 362] width 196 height 10
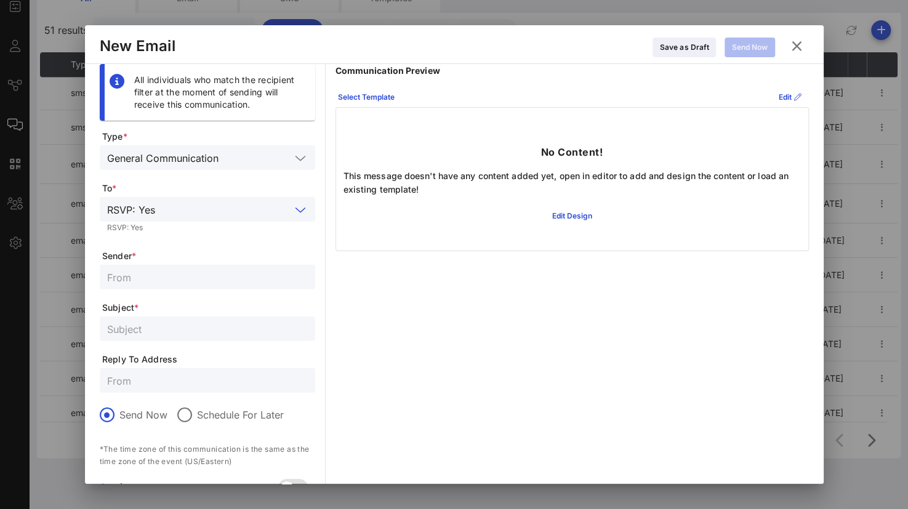
click at [156, 276] on input "text" at bounding box center [207, 277] width 201 height 16
type input "Sun River Health Events"
click at [176, 376] on input "text" at bounding box center [207, 381] width 201 height 16
type input "[EMAIL_ADDRESS][DOMAIN_NAME]"
click at [177, 410] on div at bounding box center [184, 415] width 21 height 21
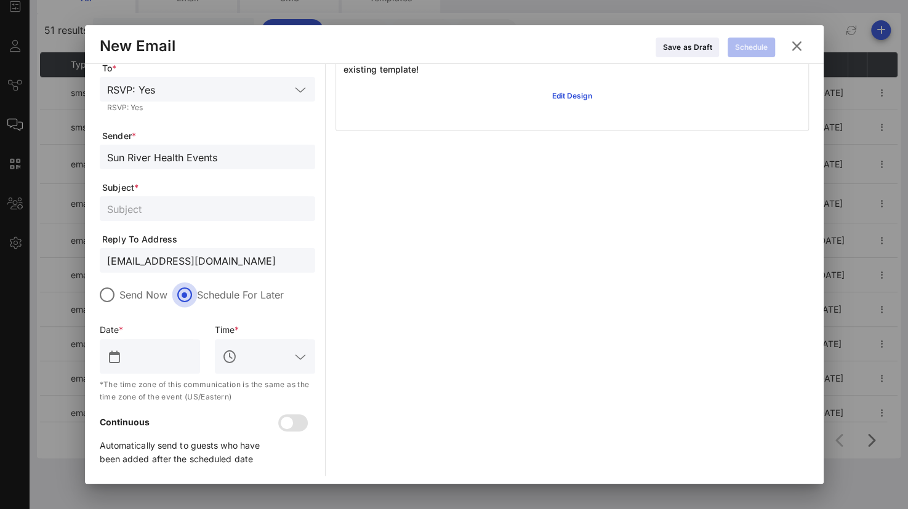
scroll to position [124, 0]
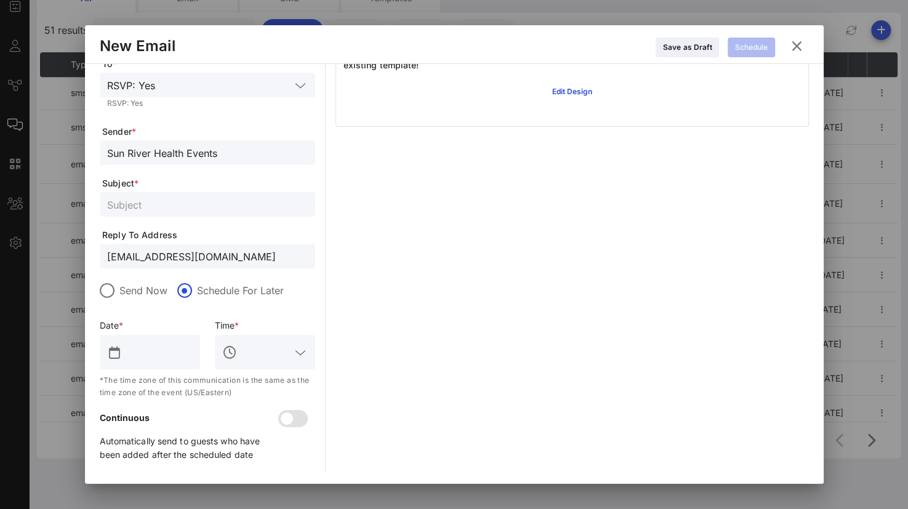
click at [174, 349] on input "text" at bounding box center [158, 352] width 68 height 20
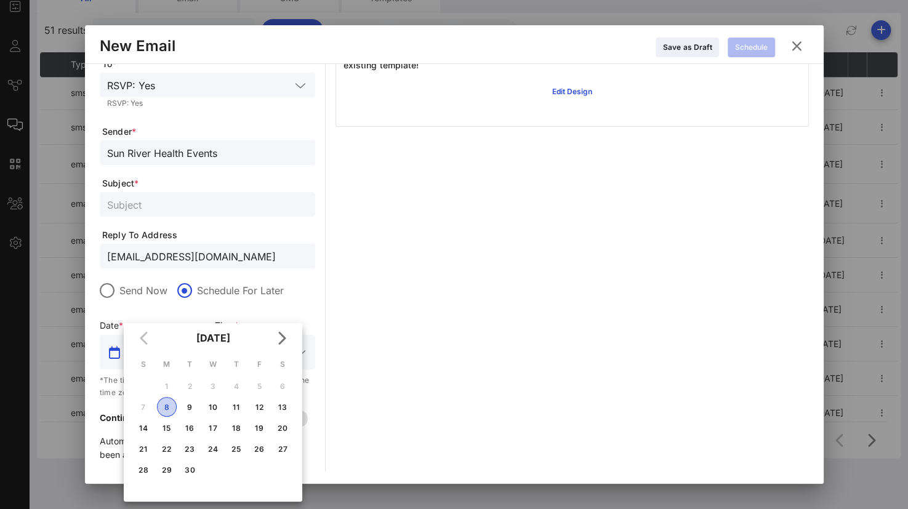
click at [159, 408] on div "8" at bounding box center [167, 407] width 18 height 9
type input "[DATE]"
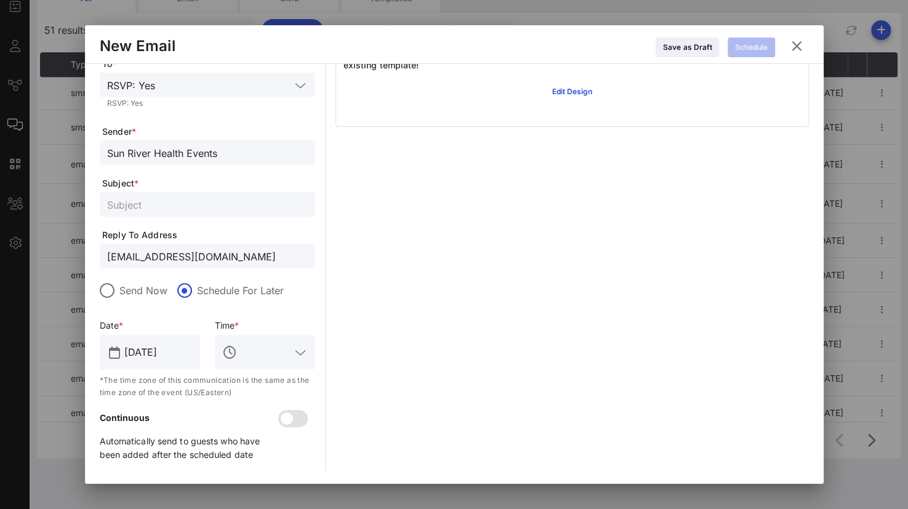
click at [304, 360] on icon at bounding box center [300, 352] width 11 height 15
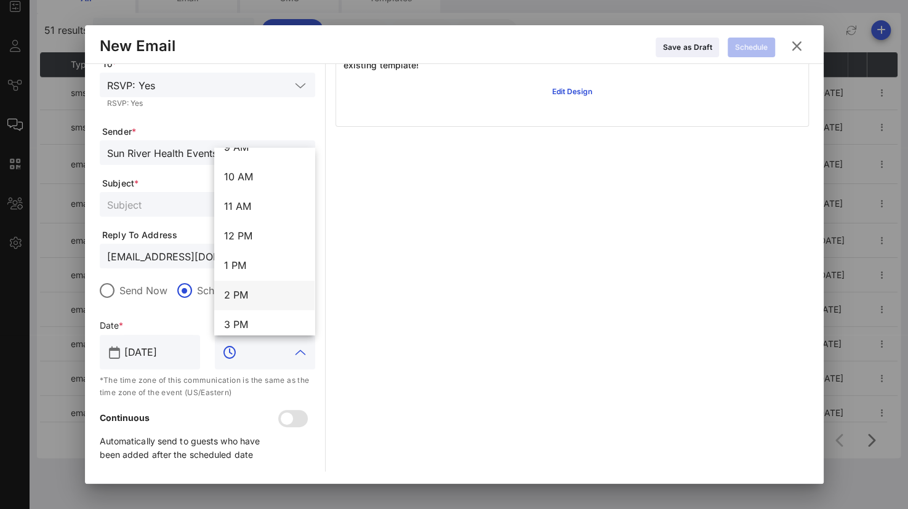
scroll to position [347, 0]
click at [238, 207] on div "1 PM" at bounding box center [264, 204] width 81 height 12
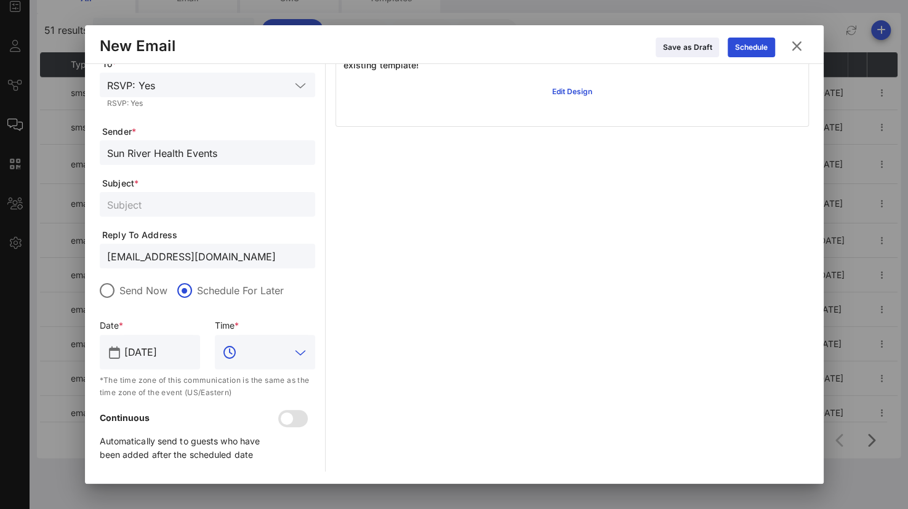
type input "1 PM"
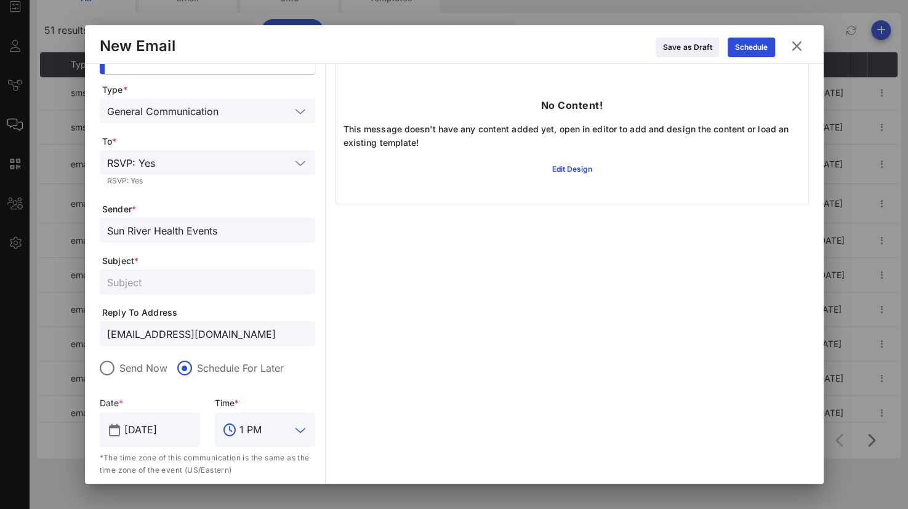
scroll to position [0, 0]
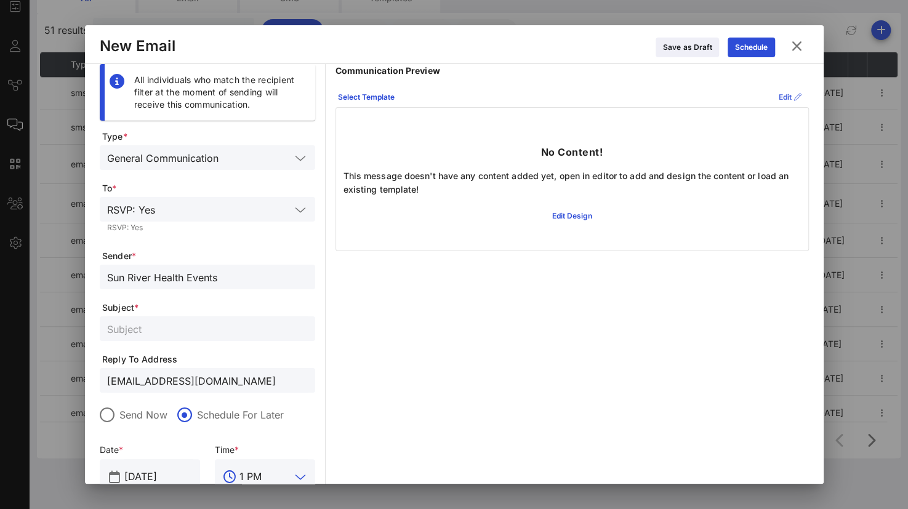
click at [786, 95] on icon at bounding box center [790, 98] width 9 height 8
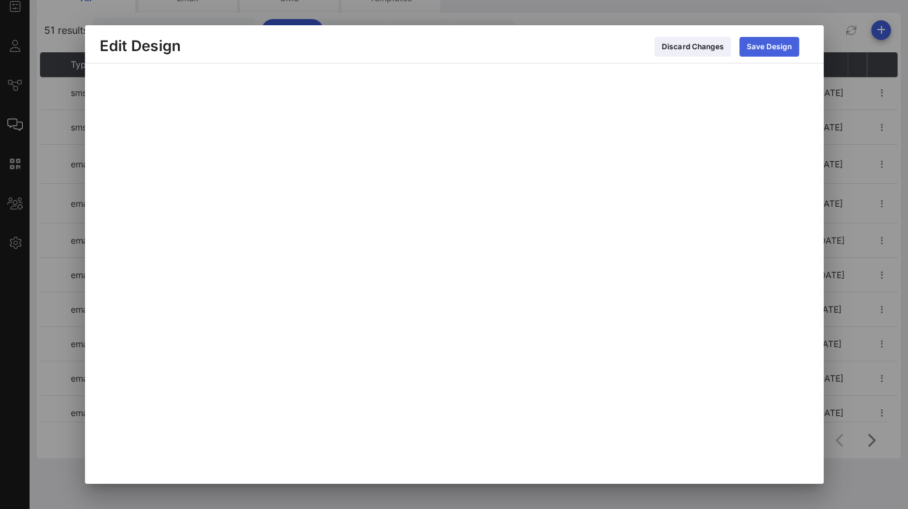
click at [774, 42] on div "Save Design" at bounding box center [769, 47] width 45 height 12
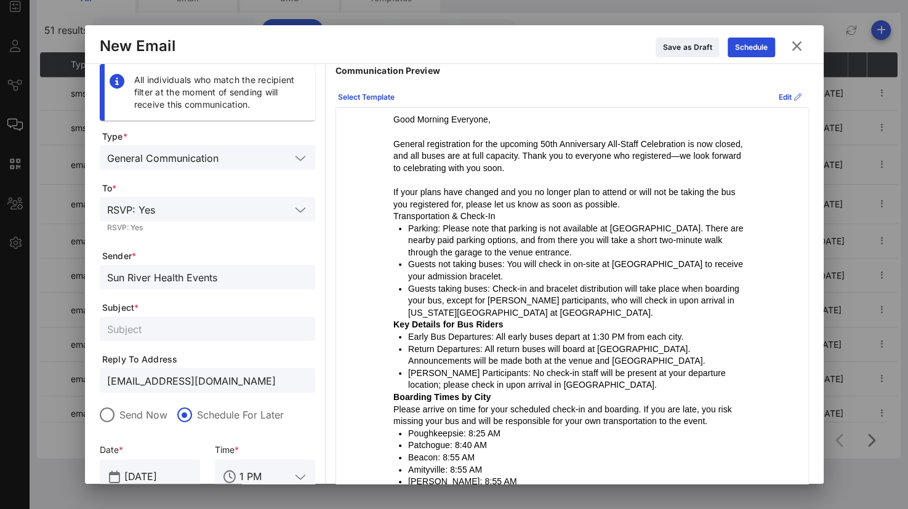
click at [192, 330] on input "text" at bounding box center [207, 329] width 201 height 16
type input "R"
type input "Key Details for All-Staff Celebration"
click at [785, 98] on icon at bounding box center [789, 98] width 9 height 8
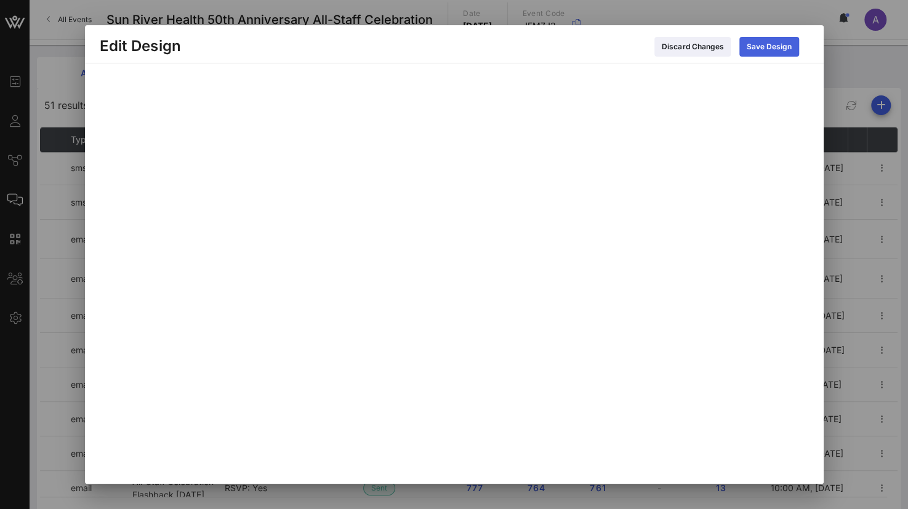
click at [752, 45] on div "Save Design" at bounding box center [769, 47] width 45 height 12
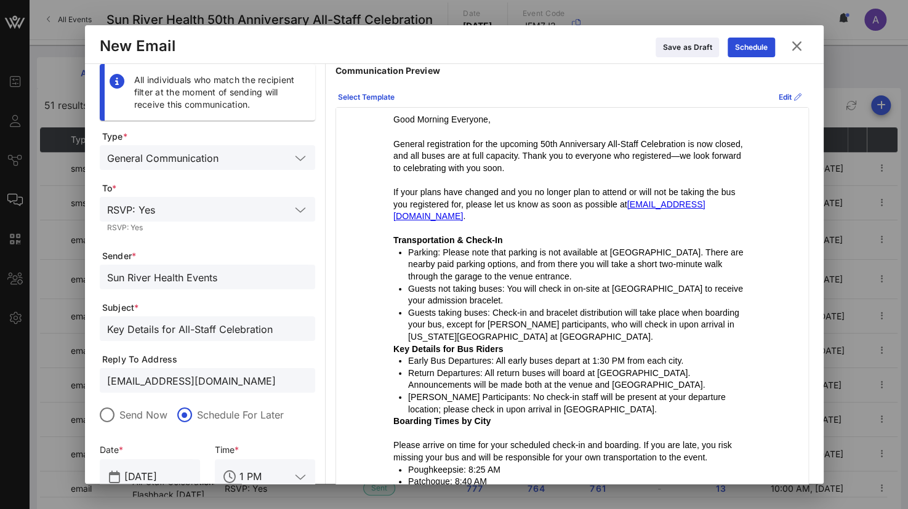
scroll to position [62, 0]
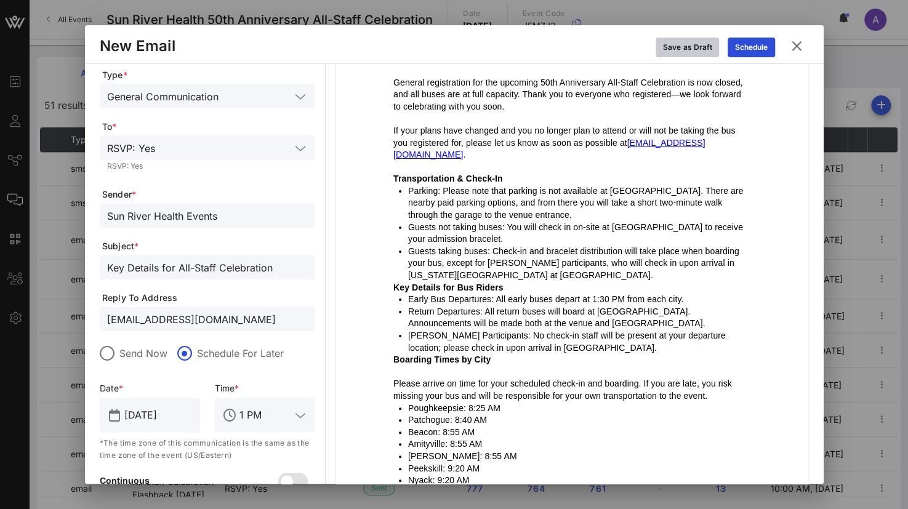
click at [679, 43] on div "Save as Draft" at bounding box center [687, 47] width 49 height 12
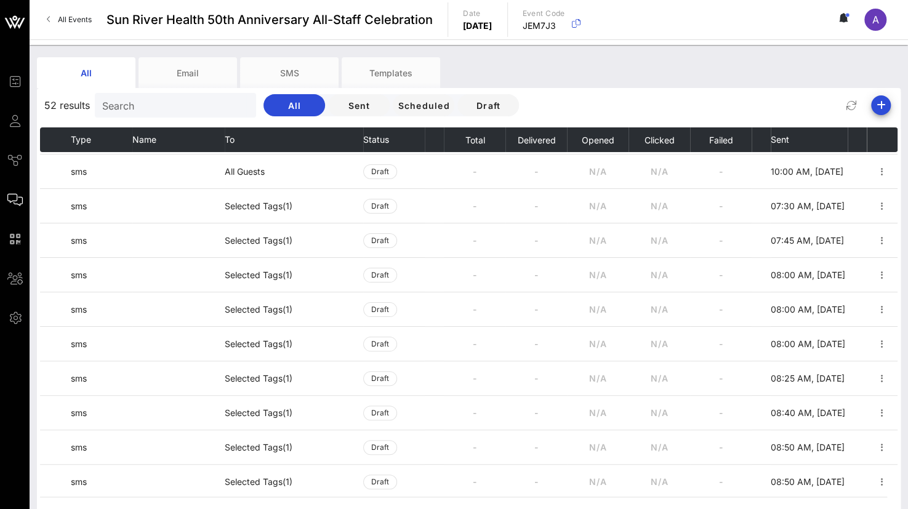
scroll to position [0, 0]
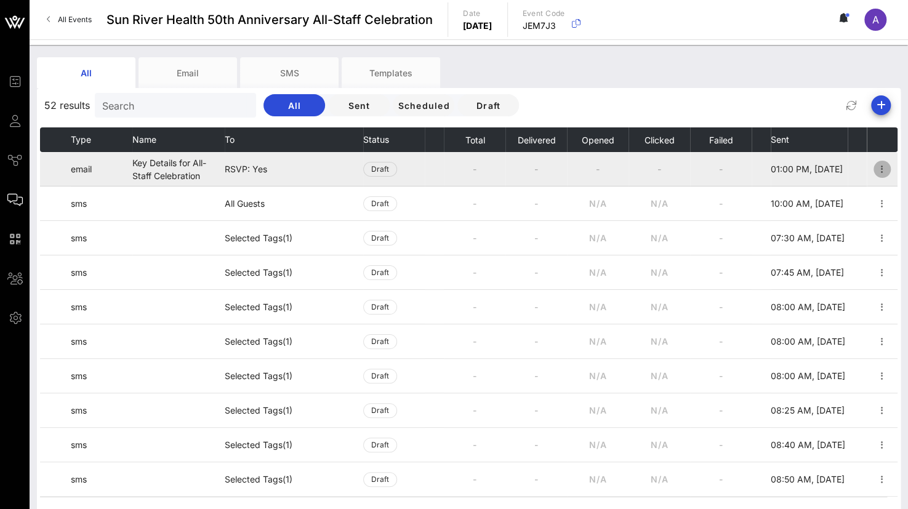
click at [875, 172] on icon "button" at bounding box center [882, 169] width 15 height 15
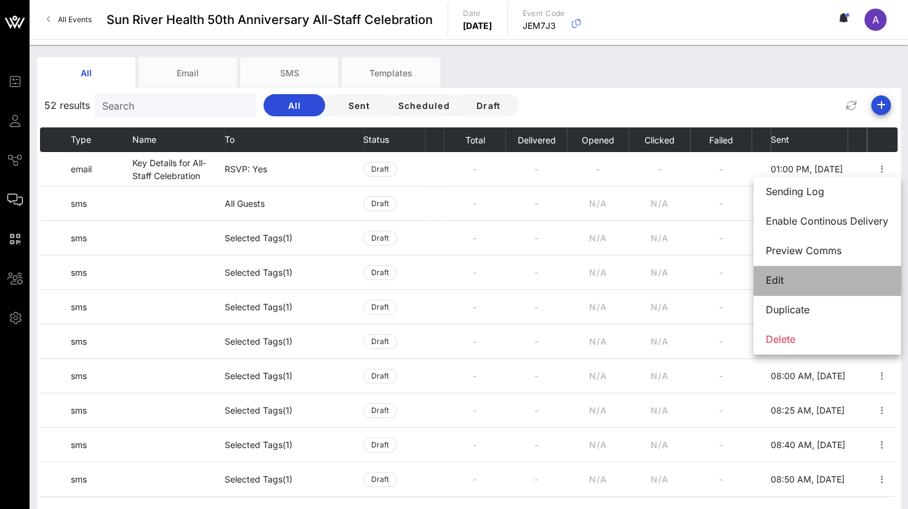
click at [783, 280] on div "Edit" at bounding box center [827, 281] width 123 height 12
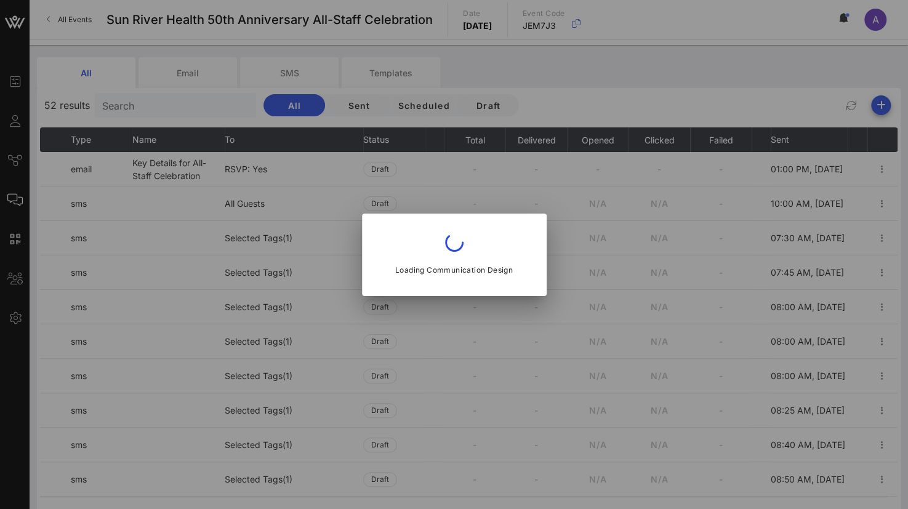
type input "Sun River Health Events"
type input "Key Details for All-Staff Celebration"
type input "[EMAIL_ADDRESS][DOMAIN_NAME]"
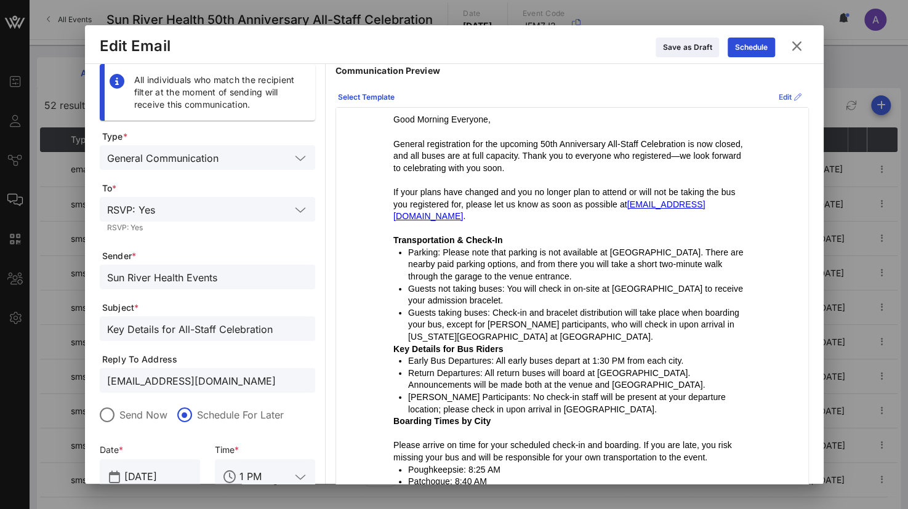
click at [785, 95] on icon at bounding box center [790, 97] width 10 height 9
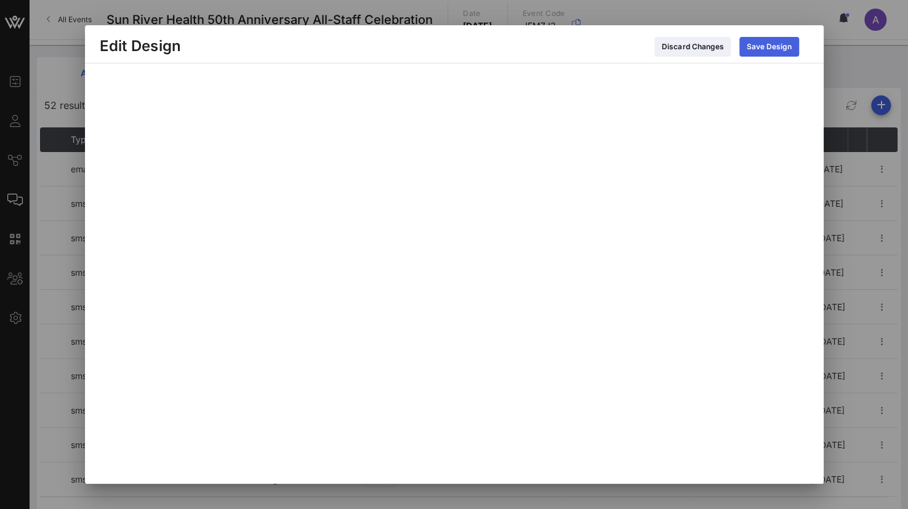
click at [764, 46] on div "Save Design" at bounding box center [769, 47] width 45 height 12
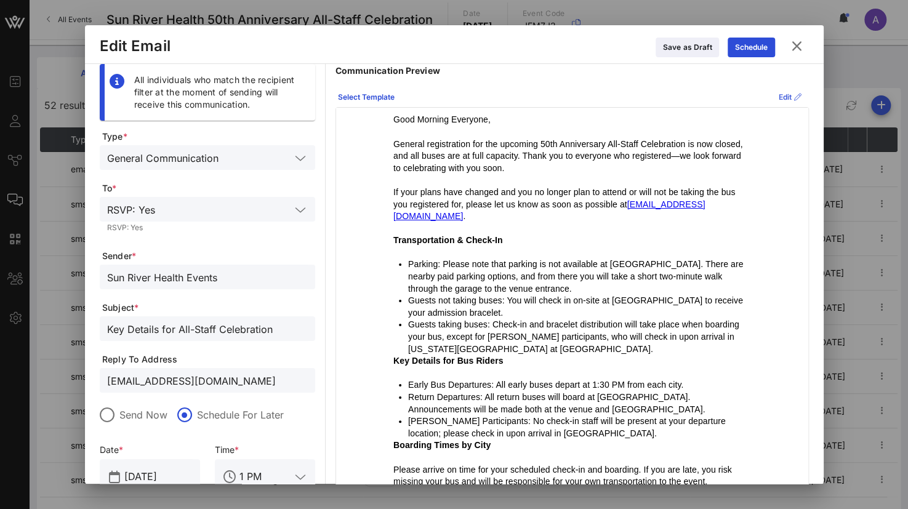
click at [779, 95] on div "Edit" at bounding box center [790, 97] width 23 height 12
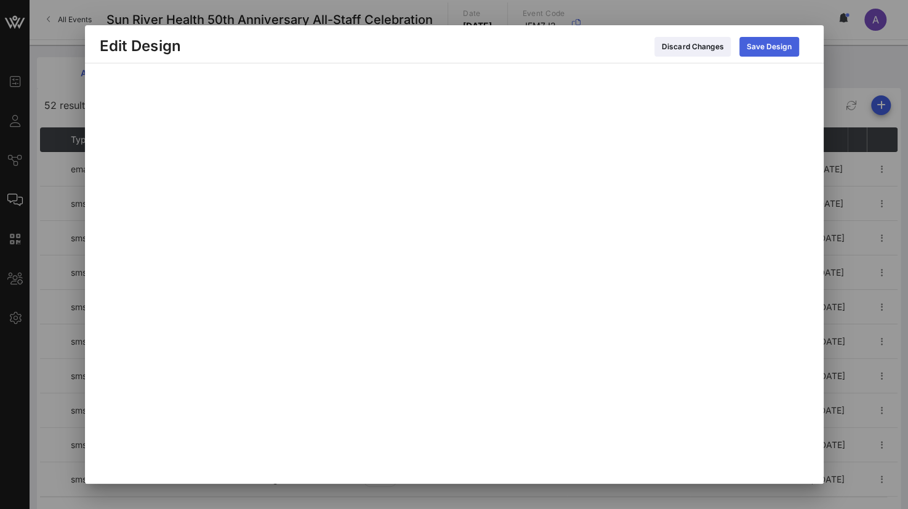
click at [769, 42] on icon at bounding box center [769, 46] width 10 height 9
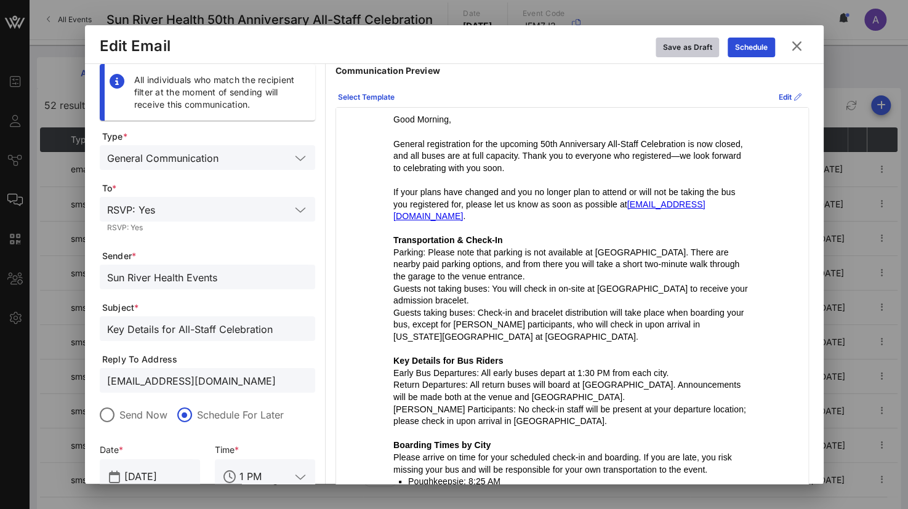
click at [690, 47] on icon at bounding box center [688, 47] width 10 height 9
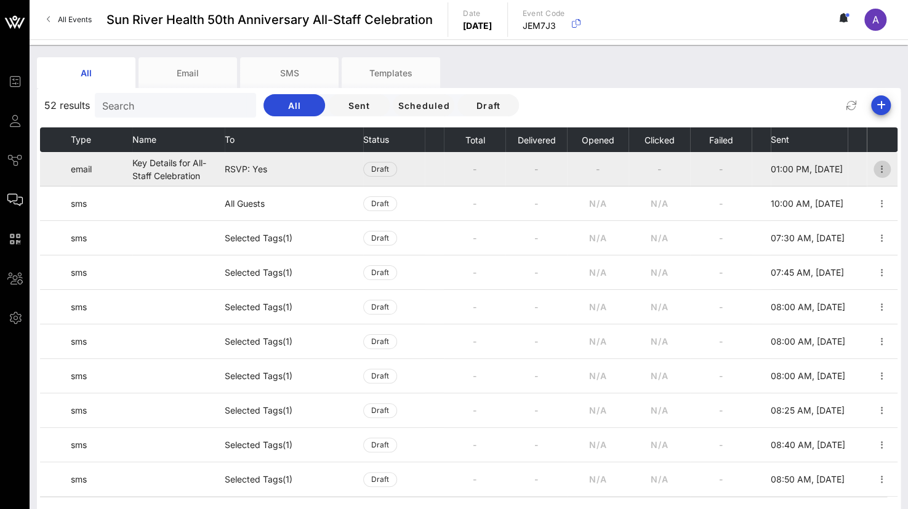
click at [875, 169] on icon "button" at bounding box center [882, 169] width 15 height 15
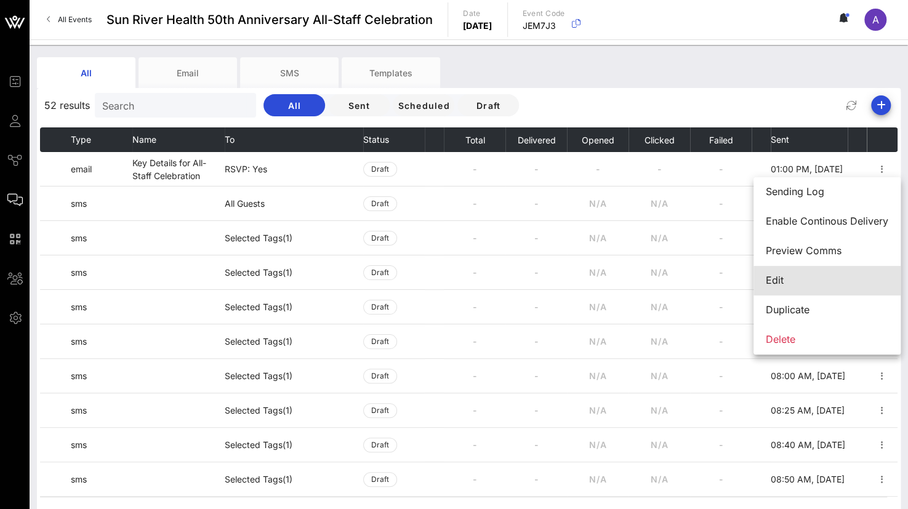
click at [770, 284] on div "Edit" at bounding box center [827, 281] width 123 height 12
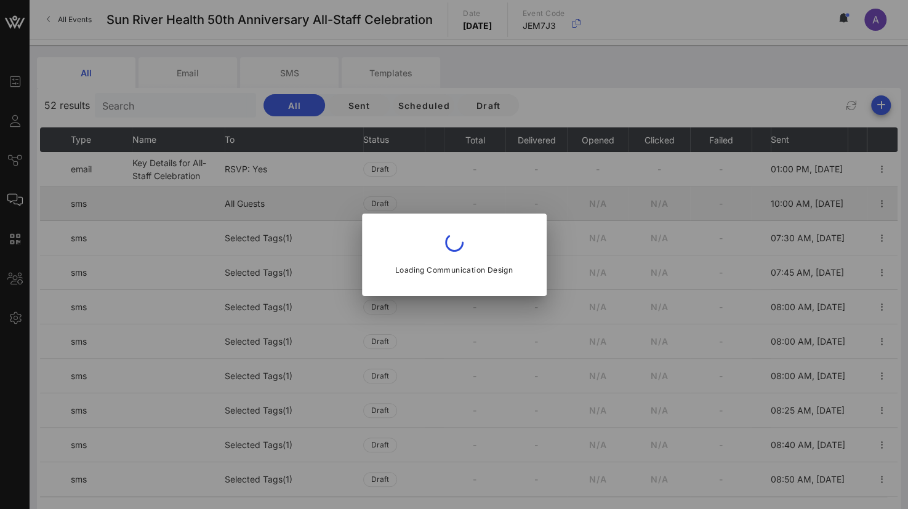
type input "Sun River Health Events"
type input "Key Details for All-Staff Celebration"
type input "[EMAIL_ADDRESS][DOMAIN_NAME]"
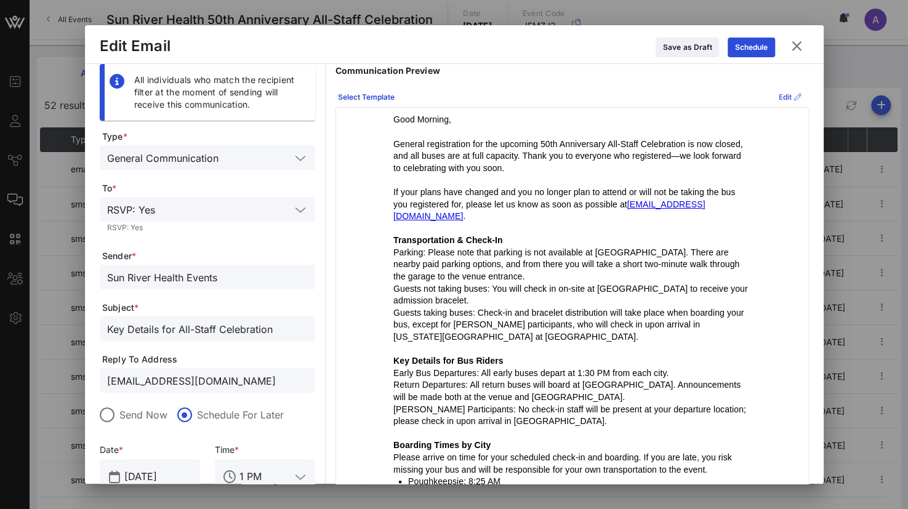
click at [786, 96] on icon at bounding box center [790, 97] width 9 height 10
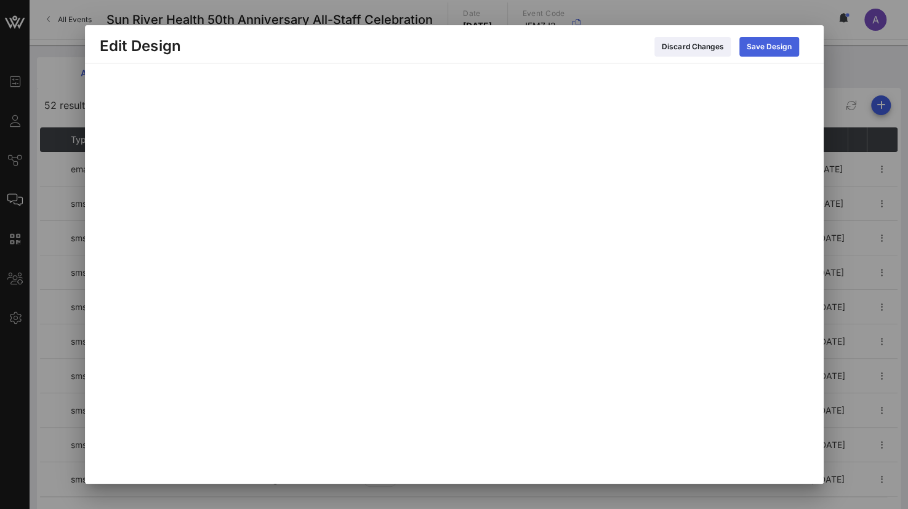
click at [772, 47] on icon at bounding box center [769, 47] width 9 height 8
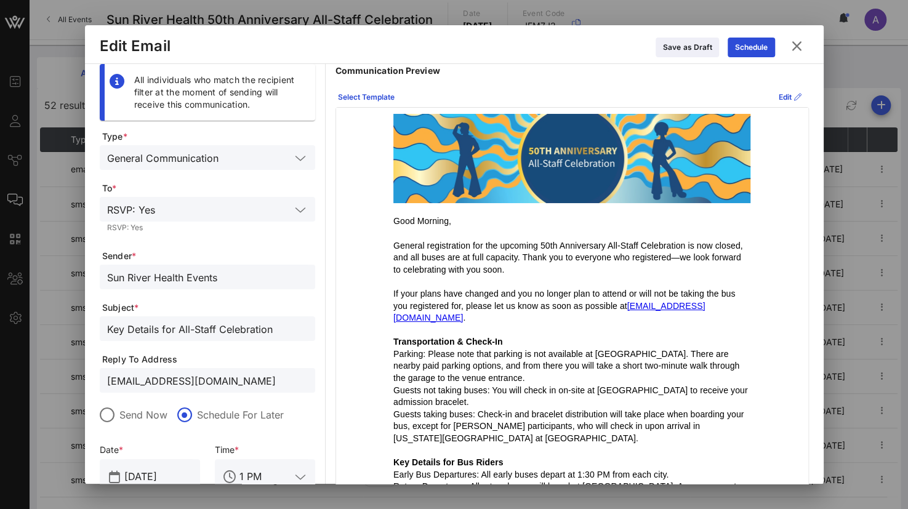
click at [301, 212] on icon at bounding box center [300, 210] width 11 height 15
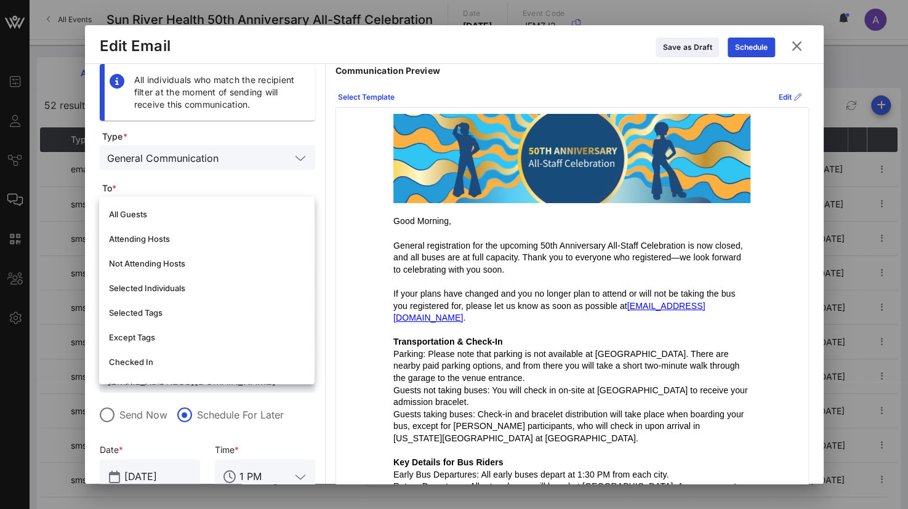
click at [607, 36] on div "Save as Draft Schedule" at bounding box center [478, 47] width 615 height 22
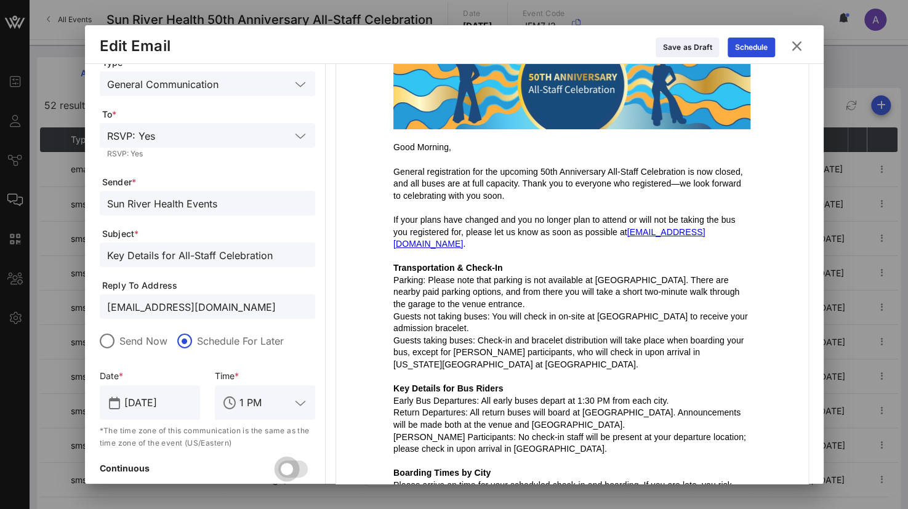
scroll to position [123, 0]
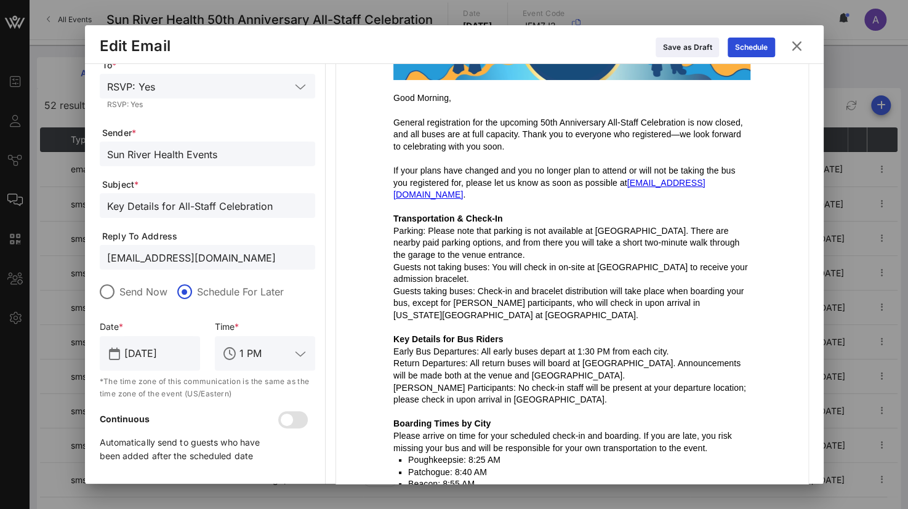
click at [303, 356] on icon at bounding box center [300, 354] width 11 height 15
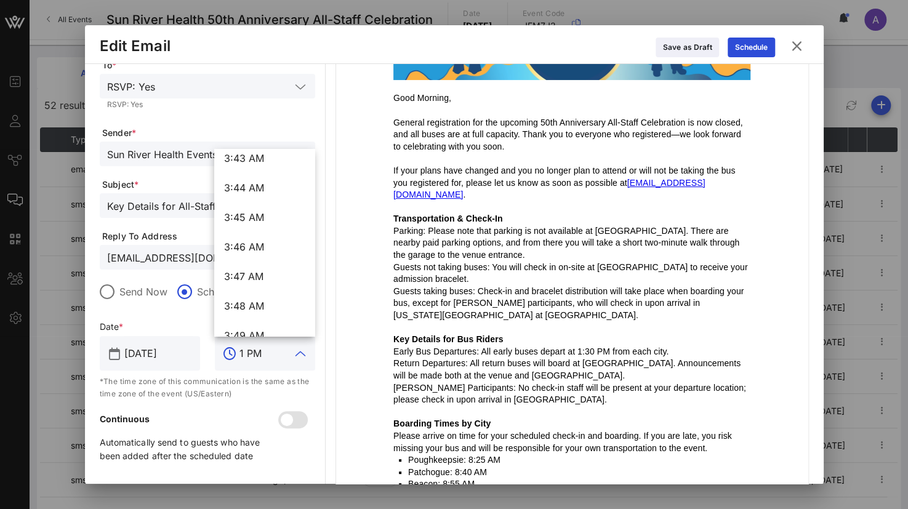
scroll to position [6819, 0]
drag, startPoint x: 255, startPoint y: 352, endPoint x: 246, endPoint y: 352, distance: 9.2
click at [254, 352] on input "1 PM" at bounding box center [265, 354] width 51 height 20
click at [246, 352] on input "1 PM" at bounding box center [265, 354] width 51 height 20
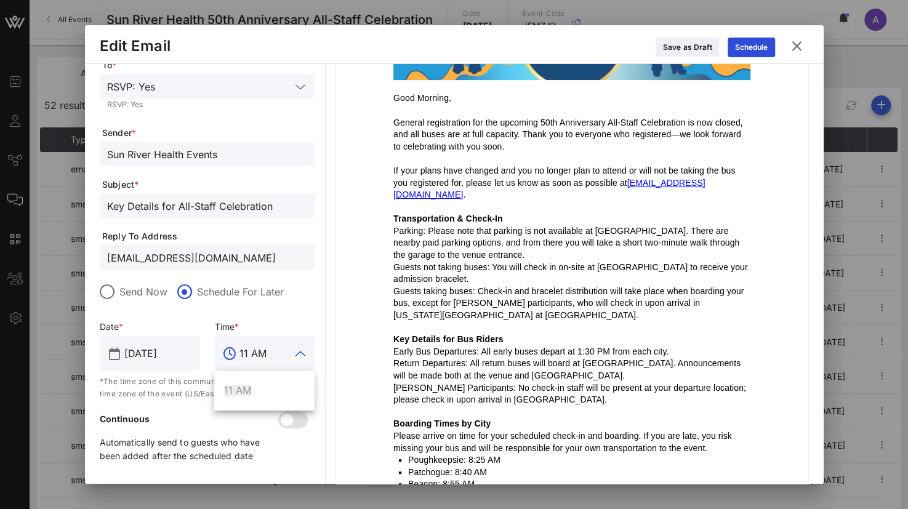
click at [331, 257] on div "All individuals who match the recipient filter at the moment of sending will re…" at bounding box center [454, 273] width 709 height 665
type input "1 PM"
click at [100, 293] on div at bounding box center [107, 291] width 21 height 21
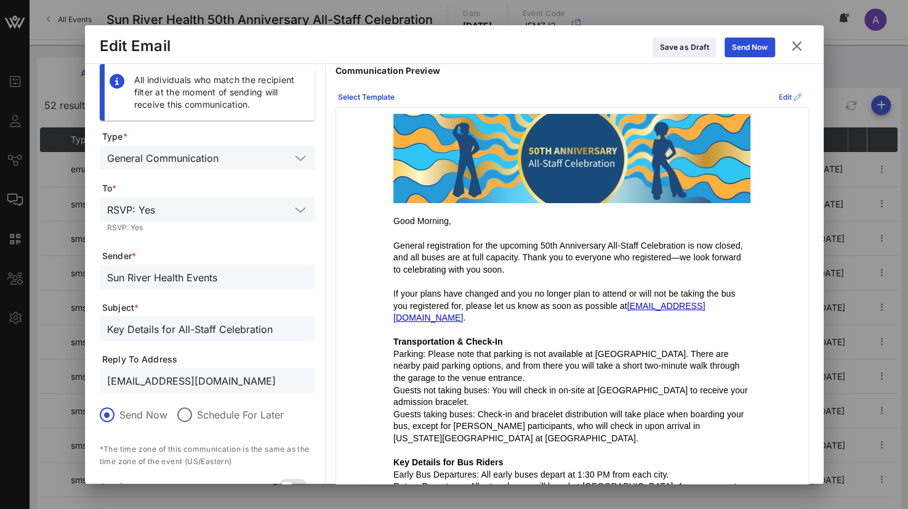
click at [785, 98] on icon at bounding box center [790, 97] width 10 height 9
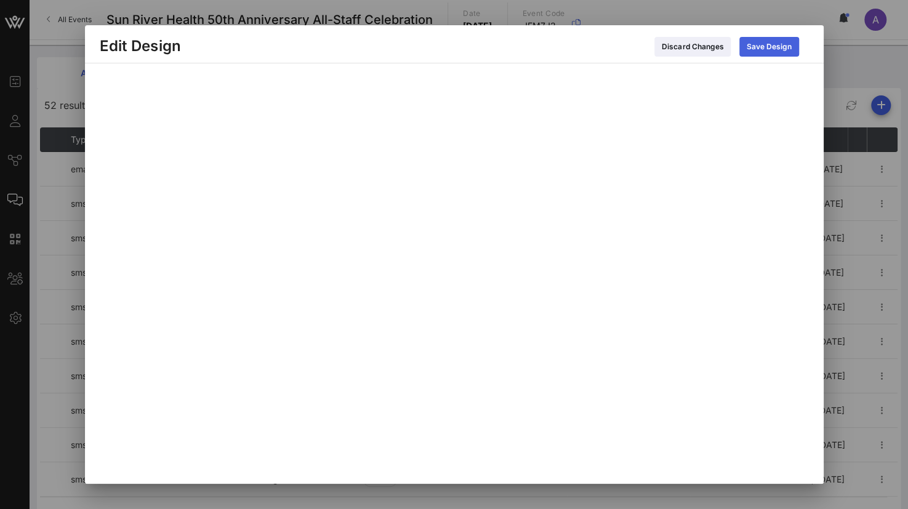
click at [774, 49] on icon at bounding box center [769, 46] width 11 height 11
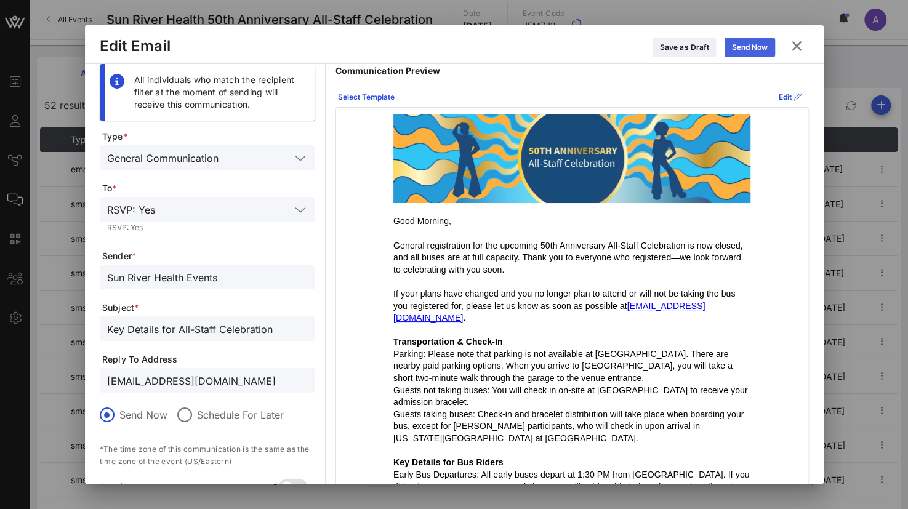
click at [746, 42] on div "Send Now" at bounding box center [750, 47] width 36 height 12
